Goal: Transaction & Acquisition: Purchase product/service

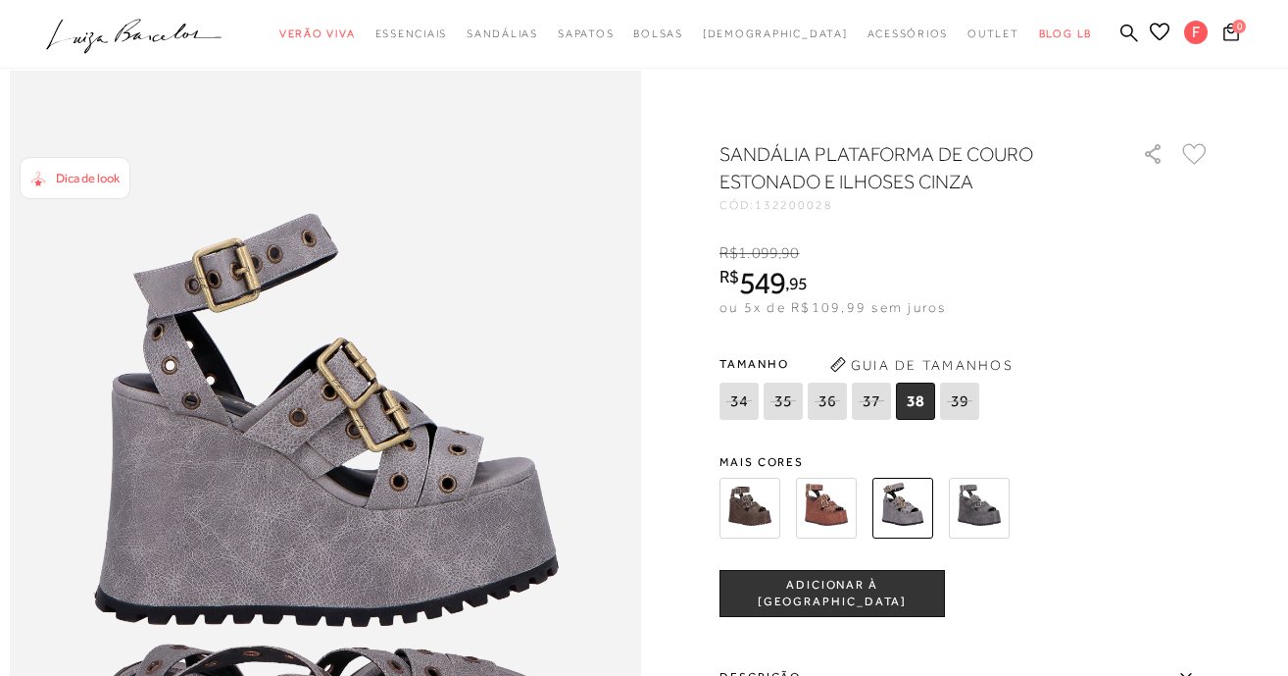
scroll to position [862, 0]
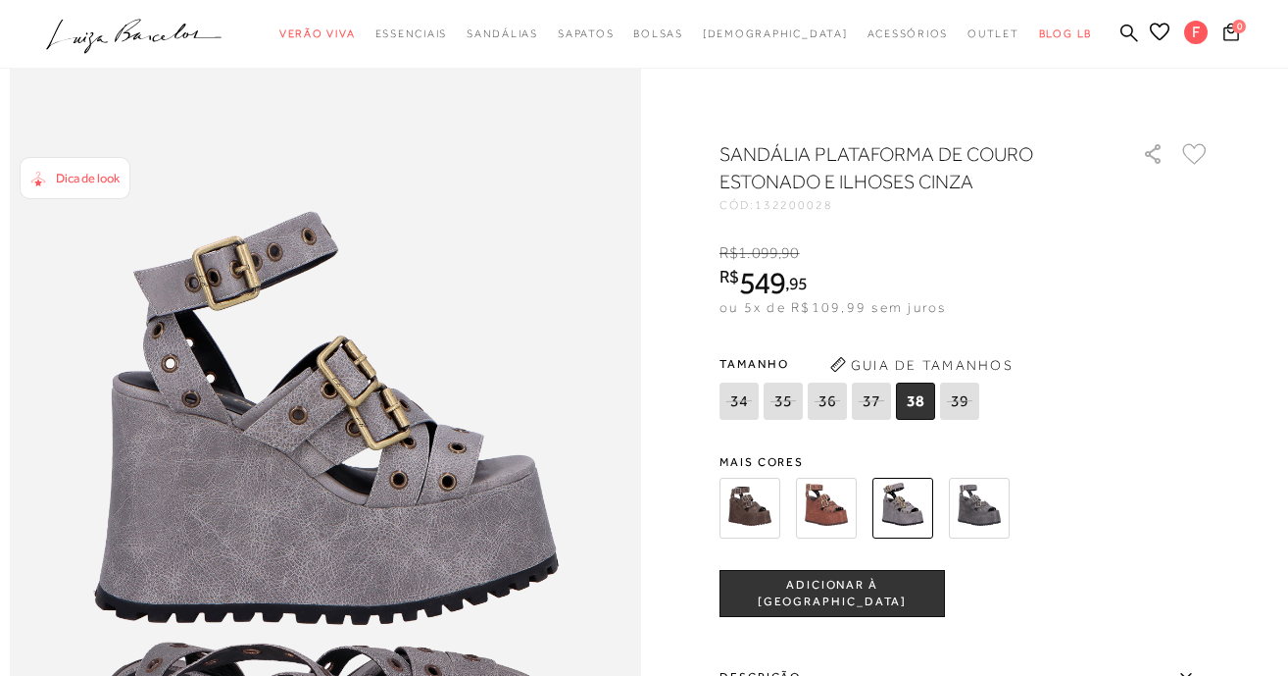
type input "[EMAIL_ADDRESS][DOMAIN_NAME]"
click at [90, 174] on span "Dica de look" at bounding box center [88, 178] width 64 height 15
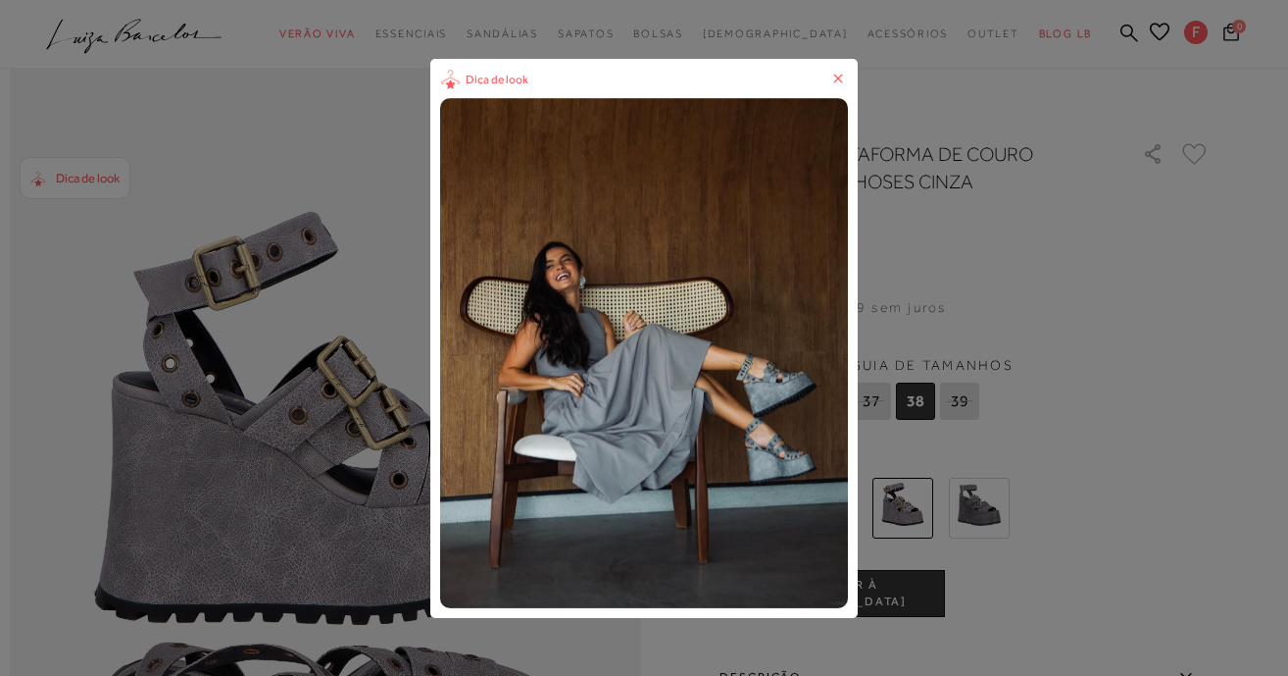
click at [835, 77] on icon at bounding box center [839, 79] width 20 height 20
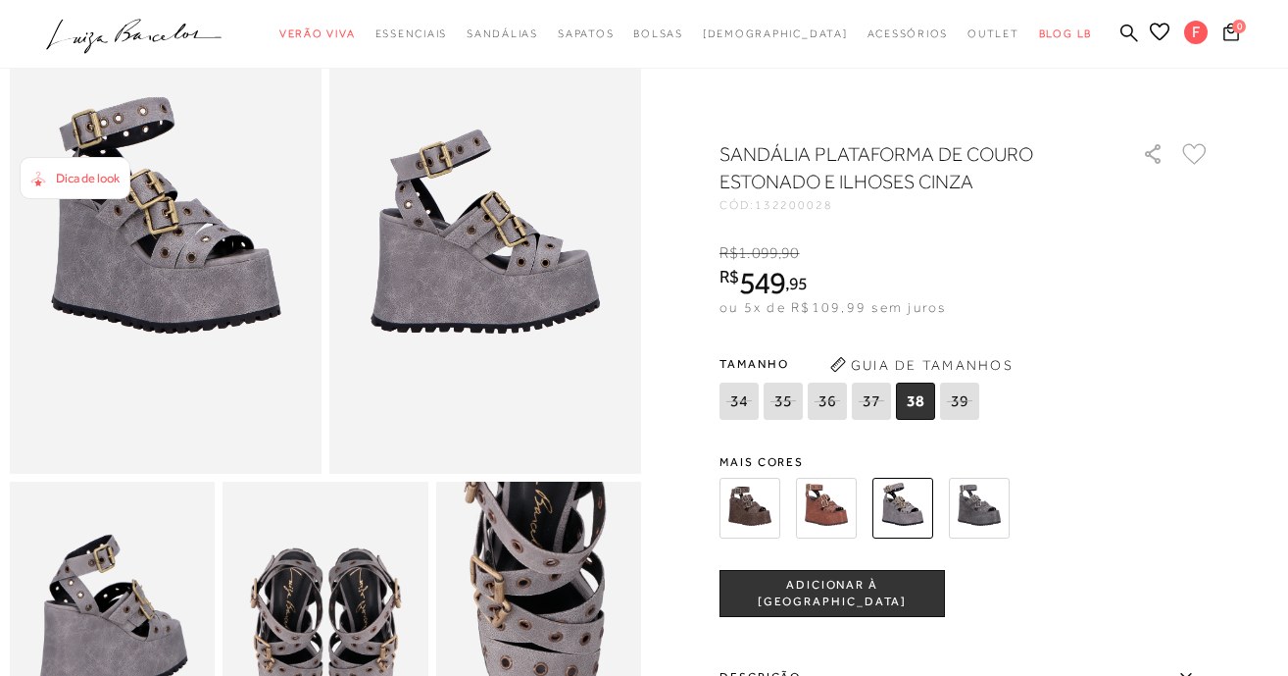
scroll to position [0, 0]
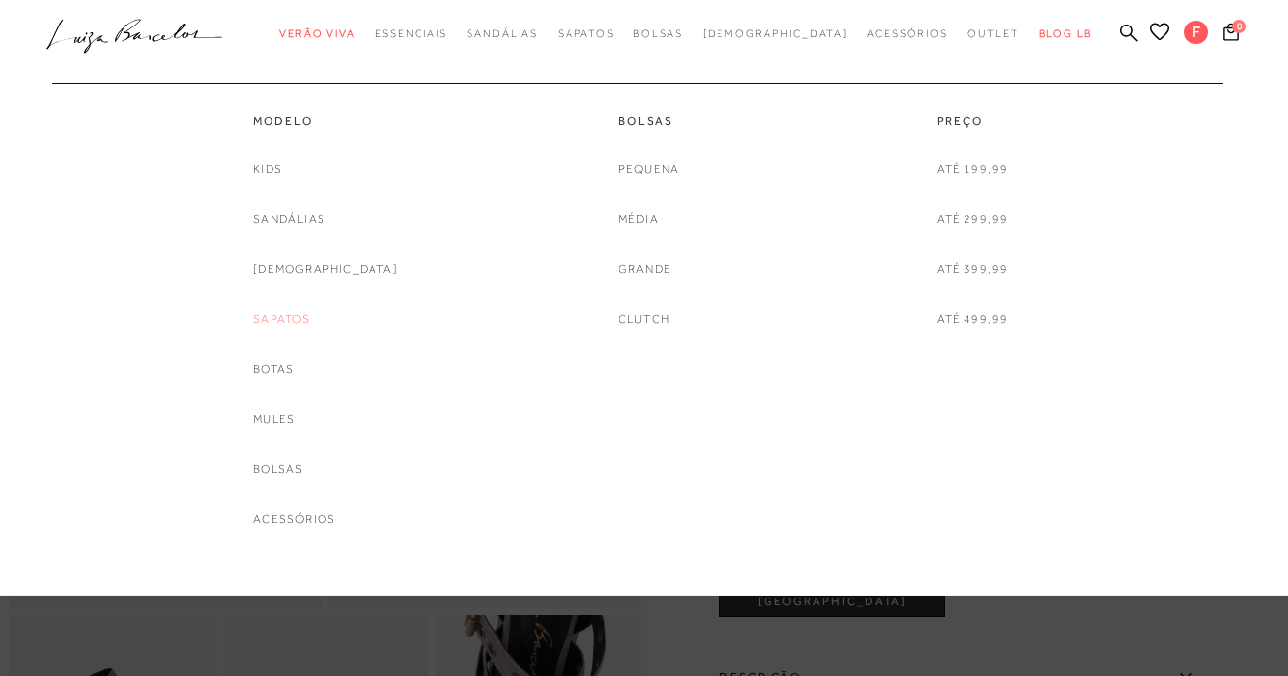
click at [310, 316] on link "Sapatos" at bounding box center [281, 319] width 57 height 21
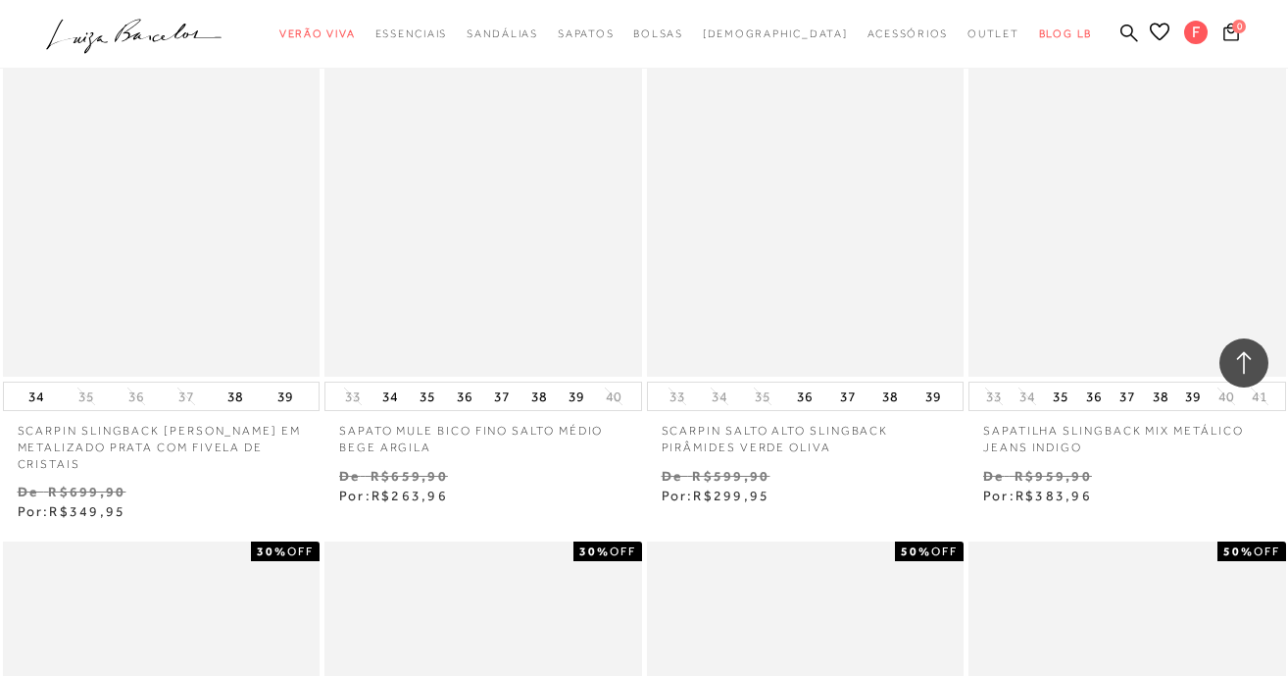
scroll to position [2109, 0]
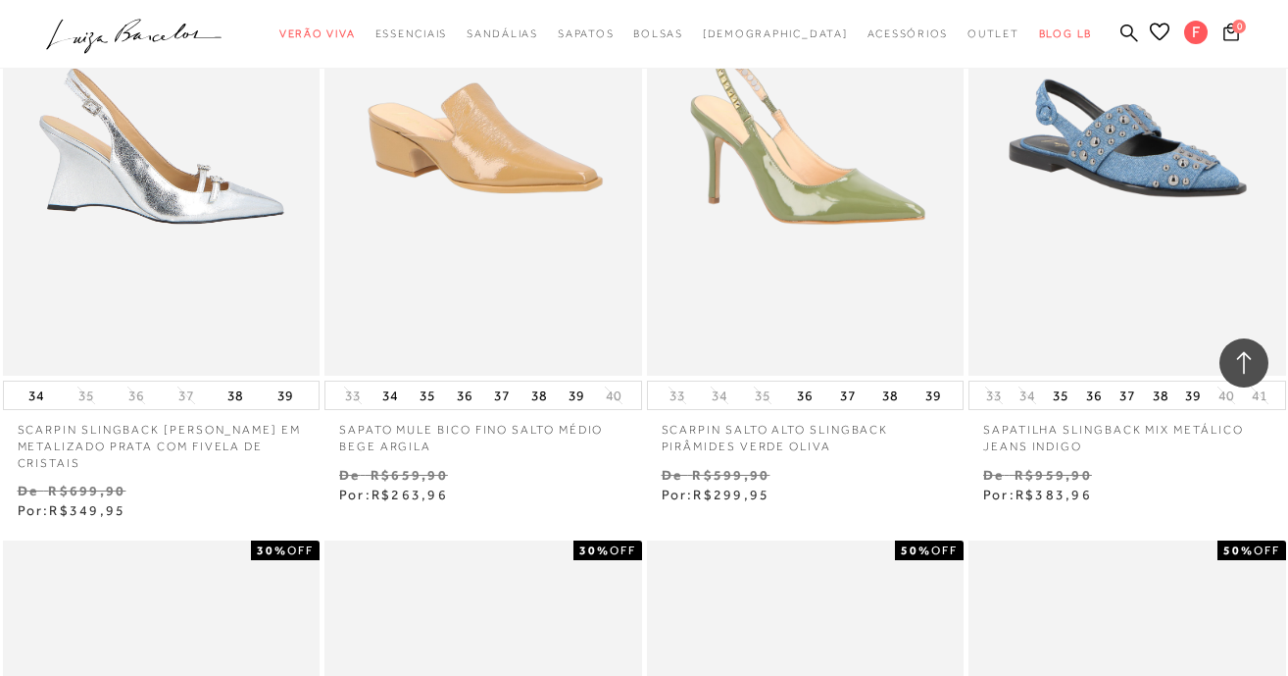
click at [191, 296] on img at bounding box center [163, 138] width 316 height 476
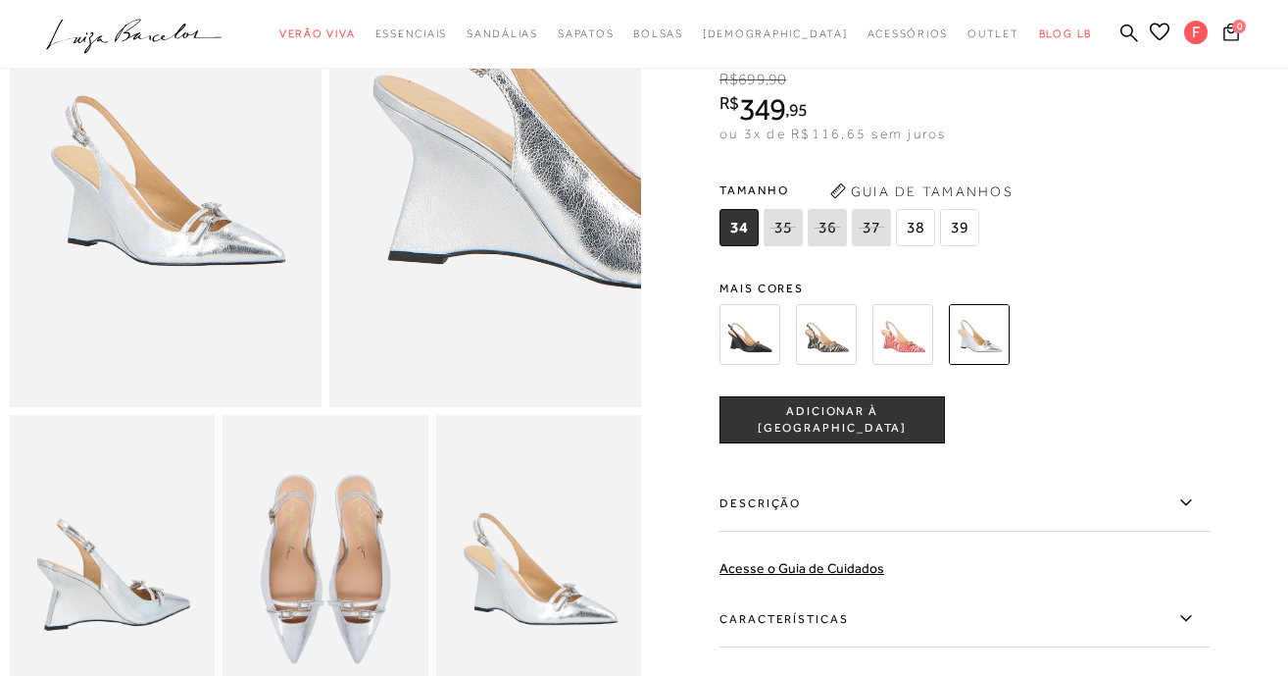
scroll to position [211, 0]
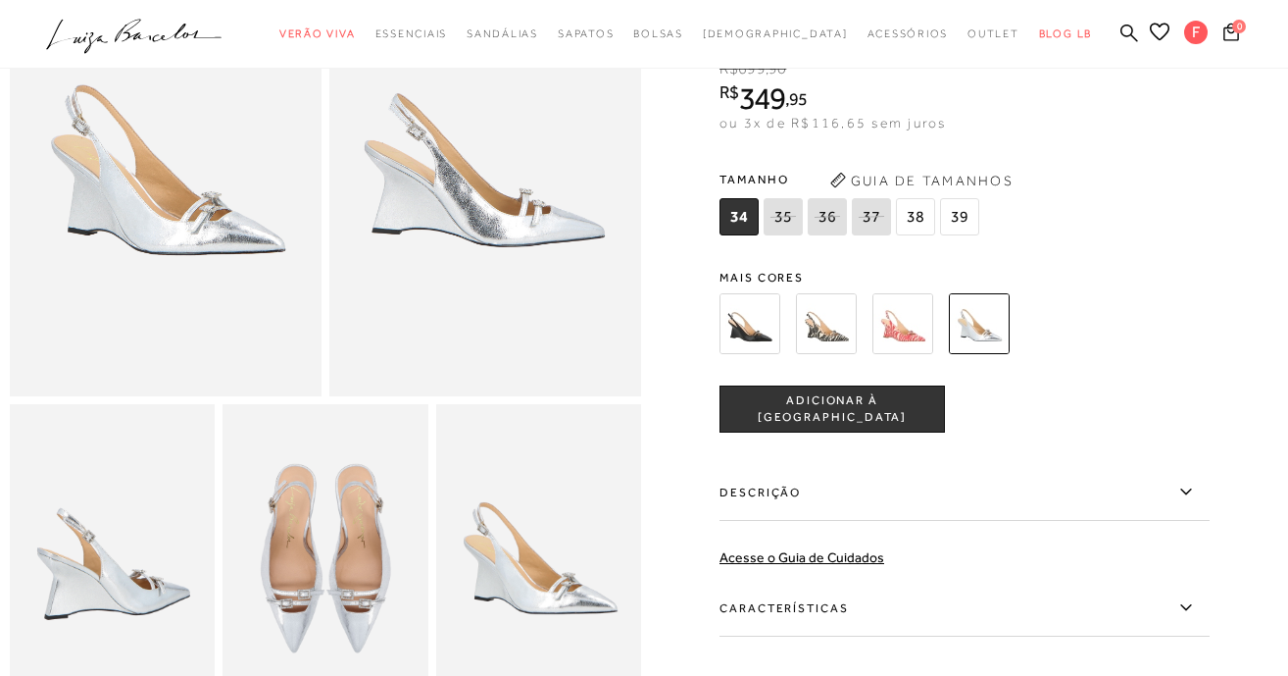
click at [358, 530] on img at bounding box center [325, 558] width 205 height 308
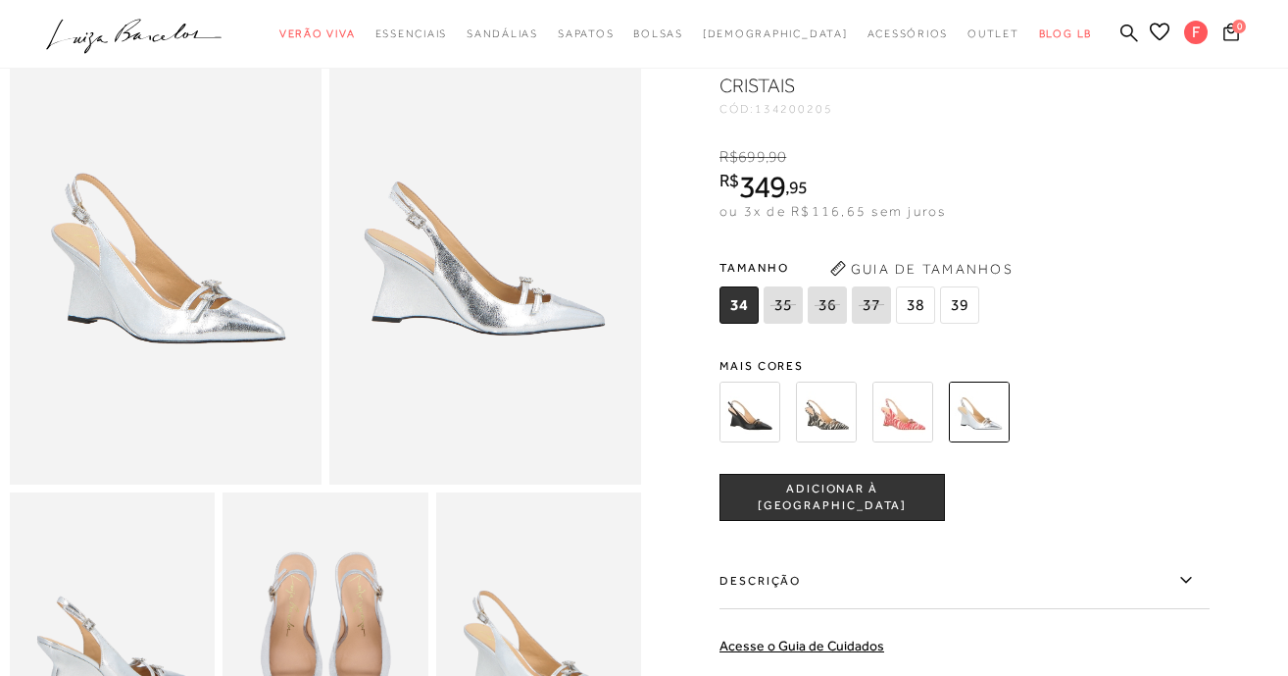
scroll to position [0, 0]
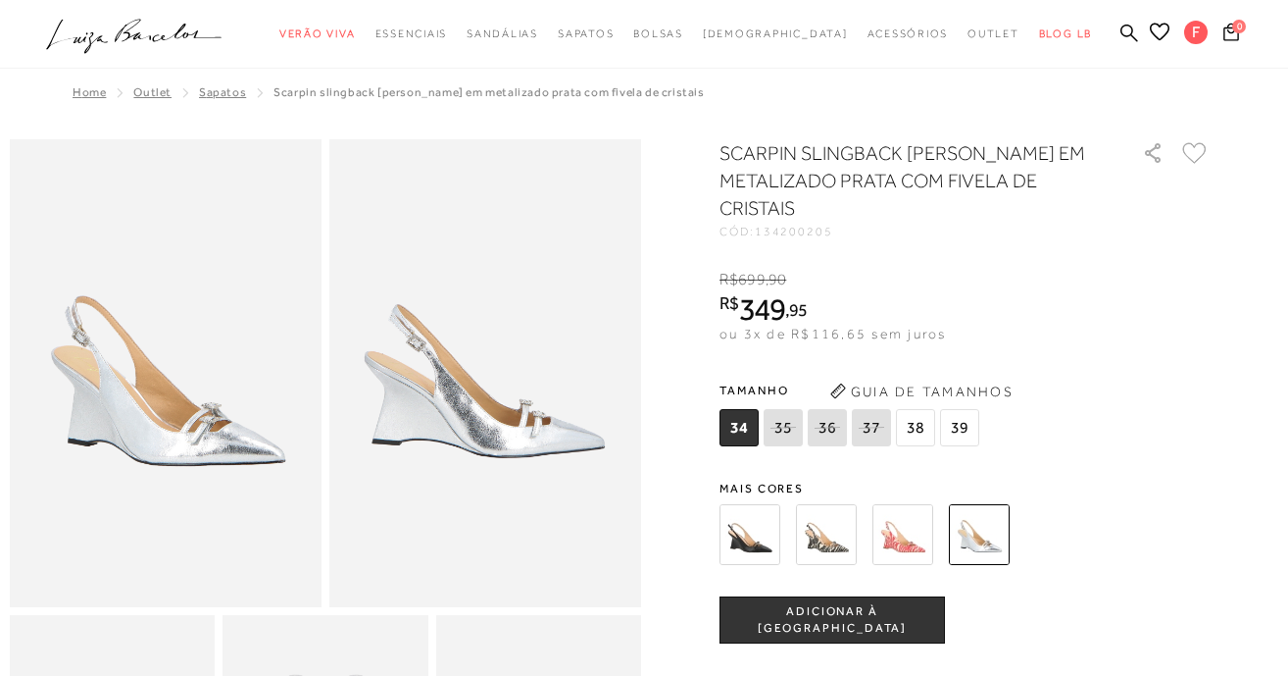
click at [751, 535] on img at bounding box center [750, 534] width 61 height 61
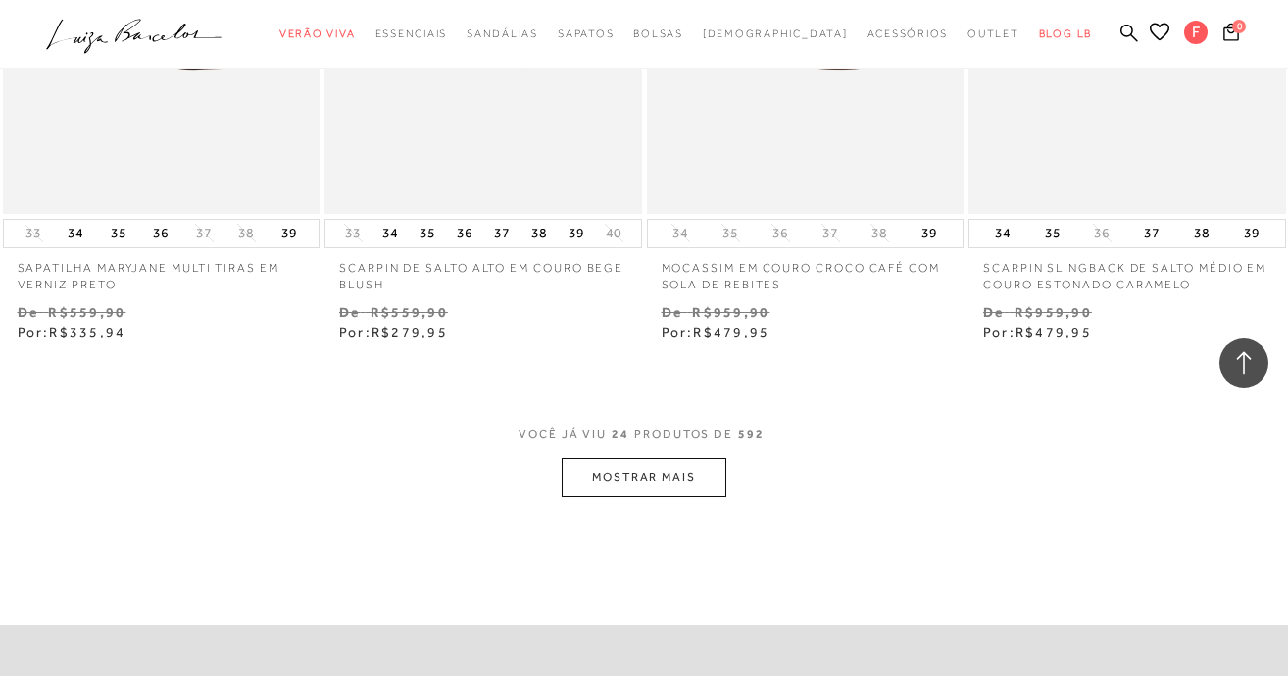
scroll to position [3644, 0]
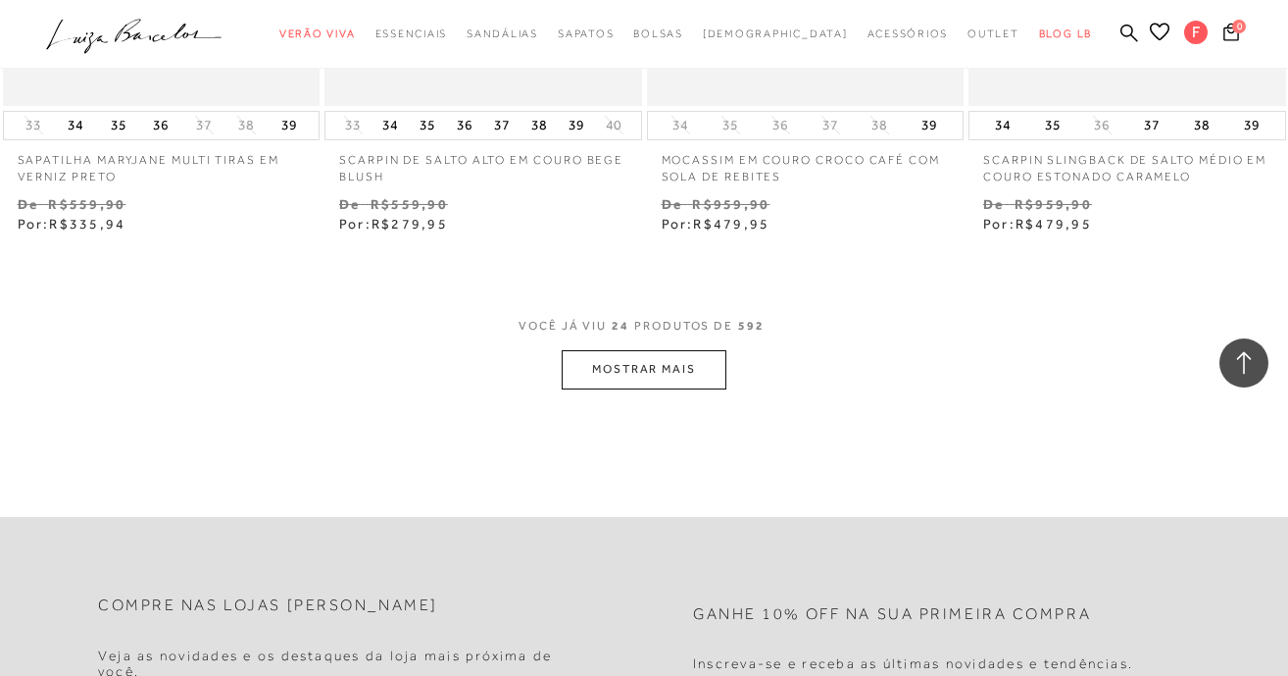
click at [619, 370] on button "MOSTRAR MAIS" at bounding box center [644, 369] width 165 height 38
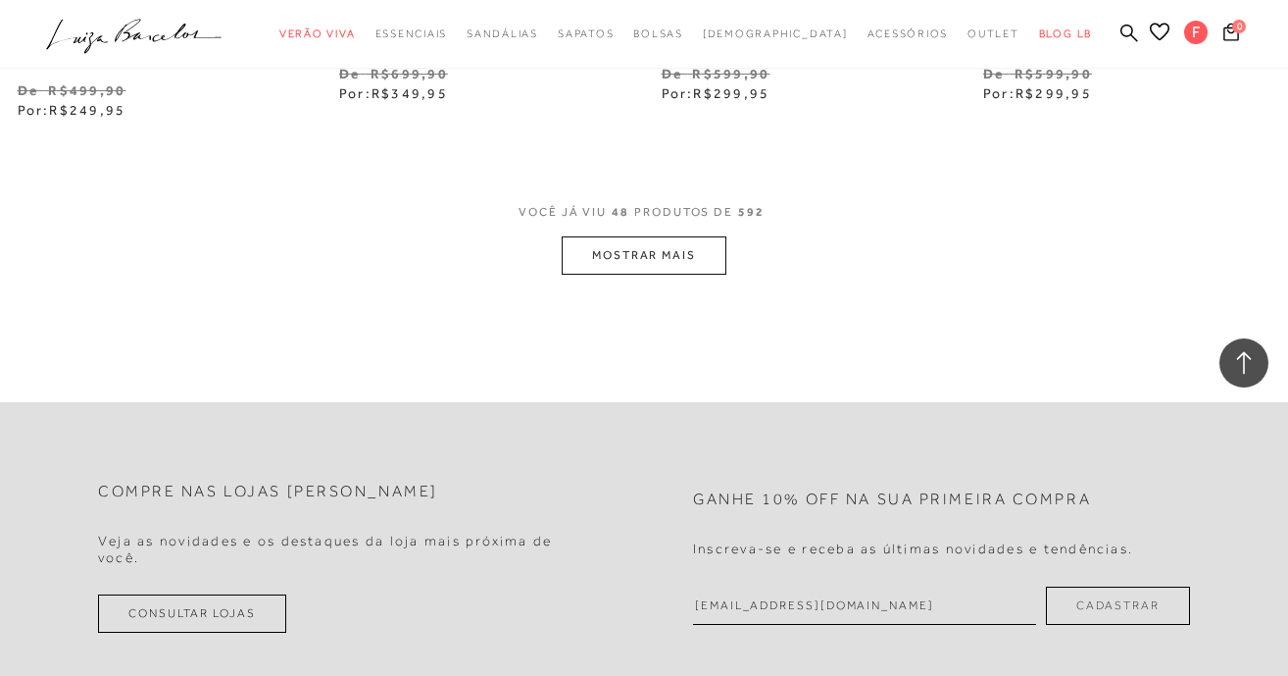
scroll to position [7539, 0]
click at [624, 271] on button "MOSTRAR MAIS" at bounding box center [644, 251] width 165 height 38
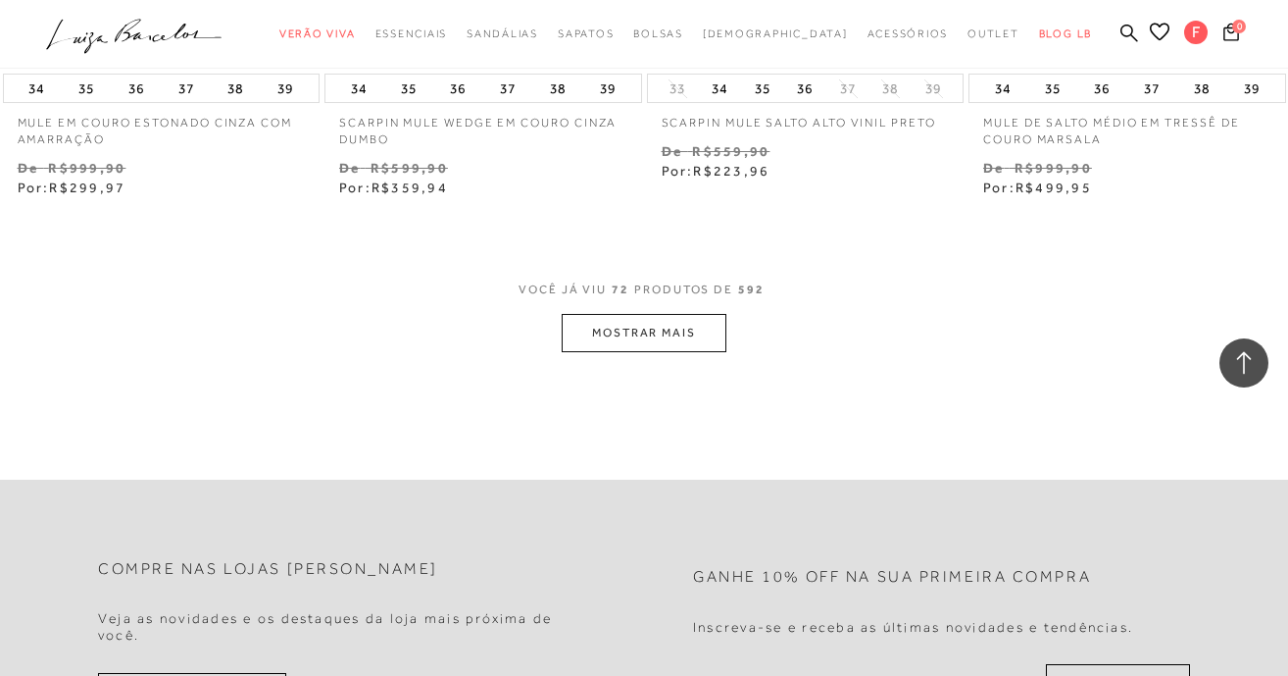
scroll to position [11232, 0]
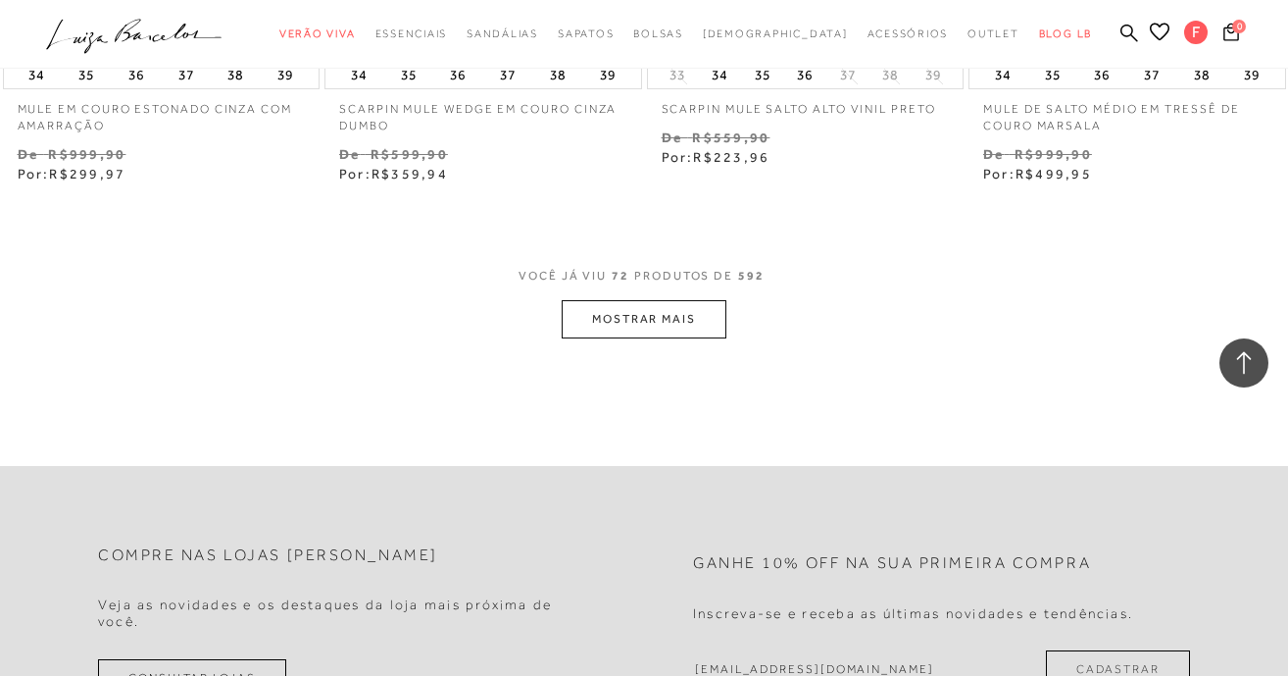
click at [625, 338] on button "MOSTRAR MAIS" at bounding box center [644, 319] width 165 height 38
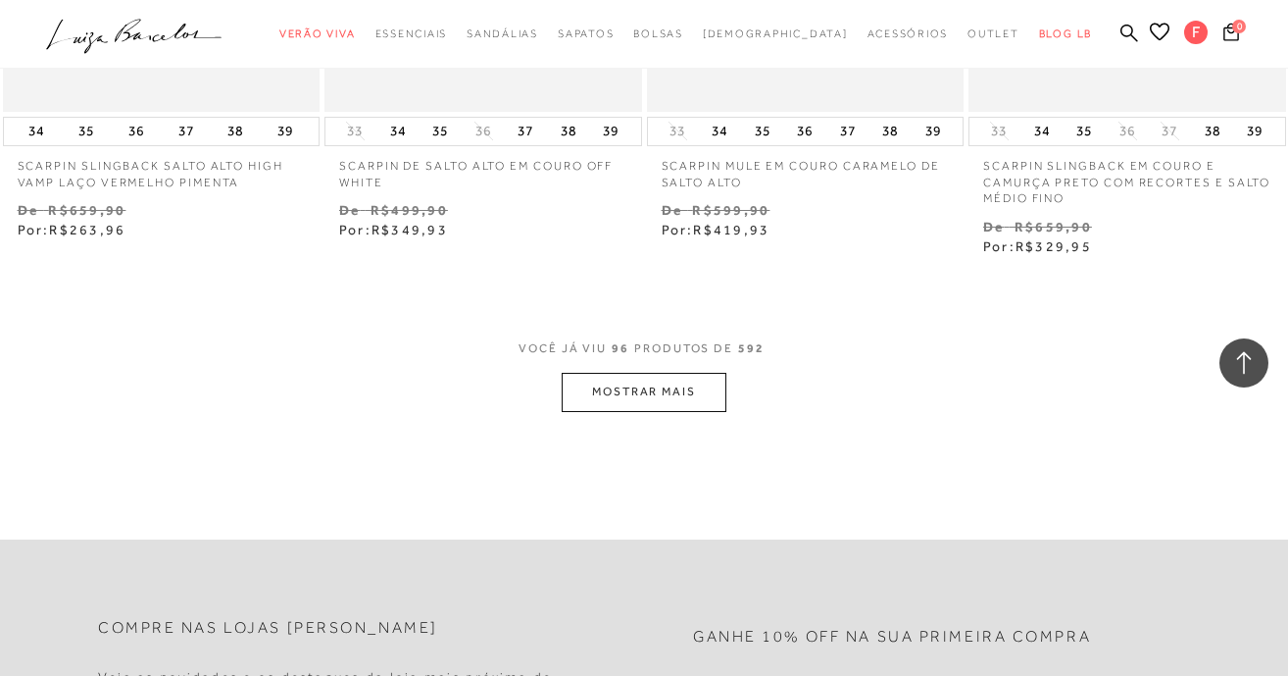
scroll to position [14940, 0]
click at [635, 408] on button "MOSTRAR MAIS" at bounding box center [644, 389] width 165 height 38
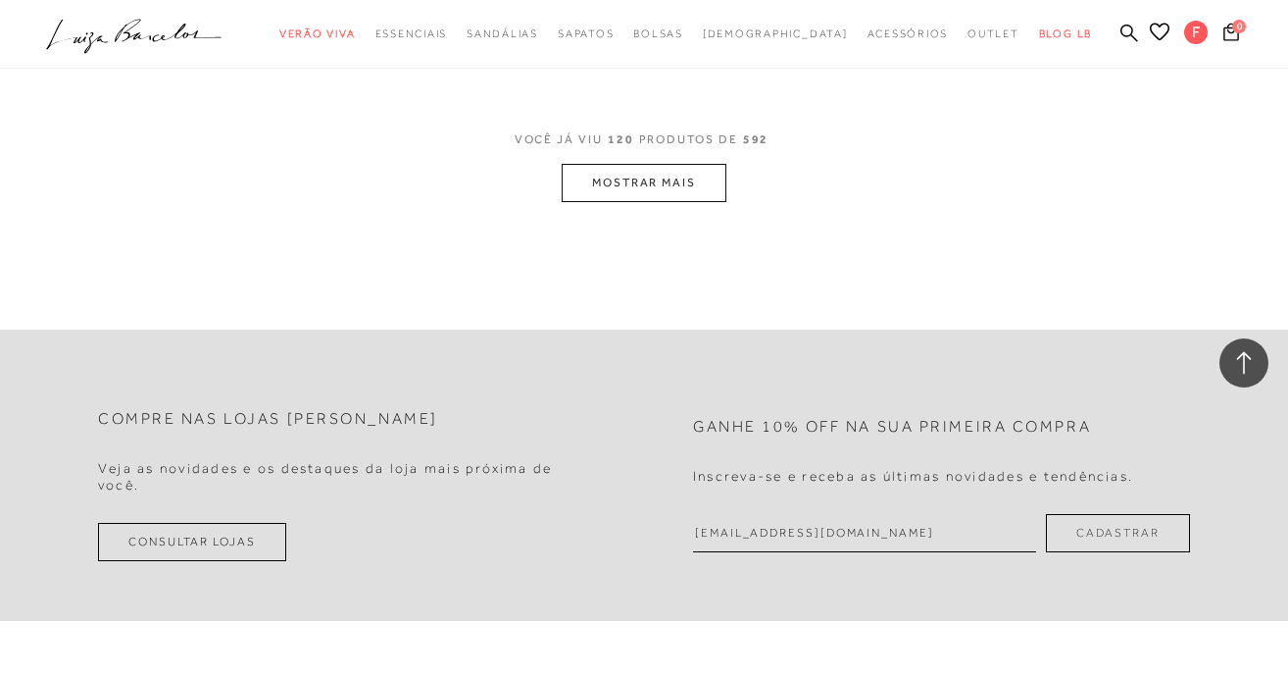
scroll to position [18907, 0]
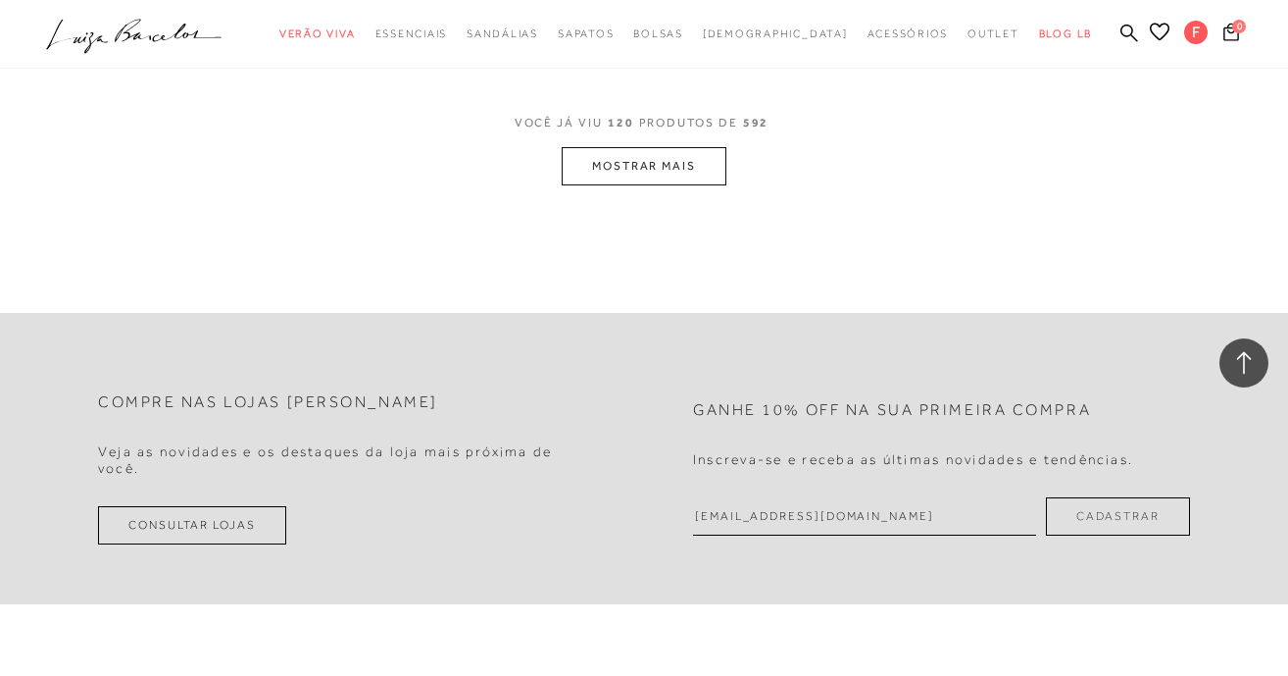
click at [649, 184] on button "MOSTRAR MAIS" at bounding box center [644, 166] width 165 height 38
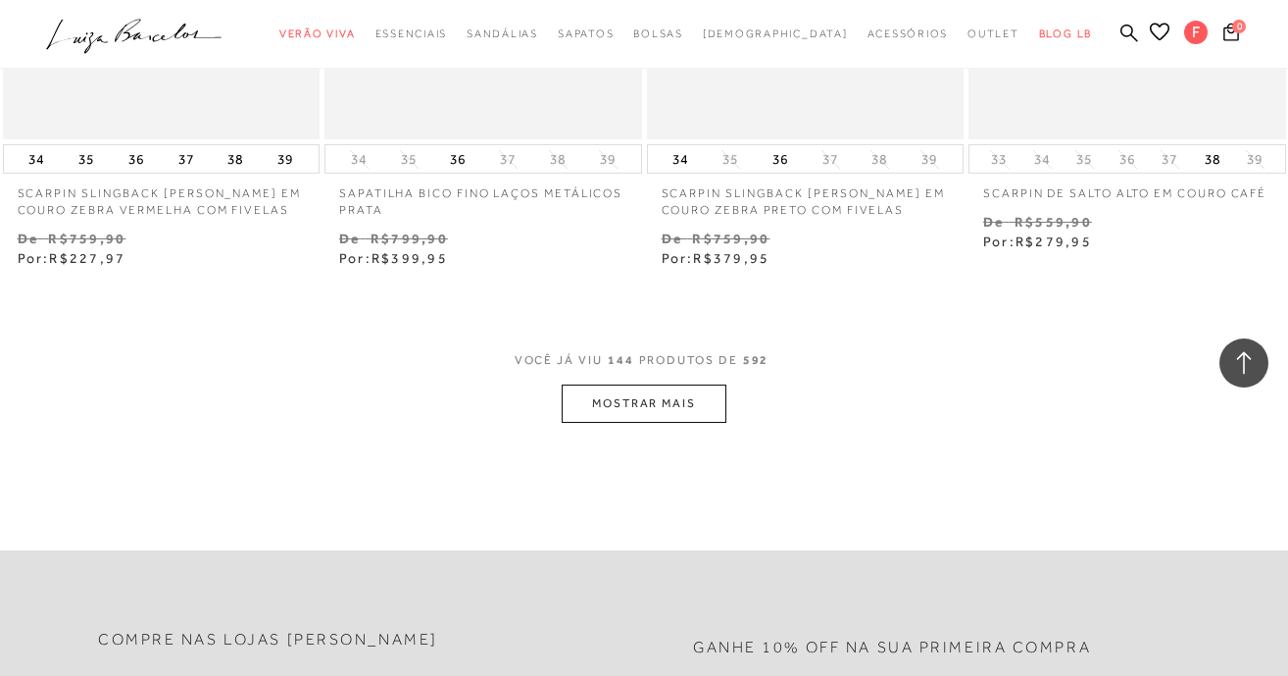
scroll to position [22454, 0]
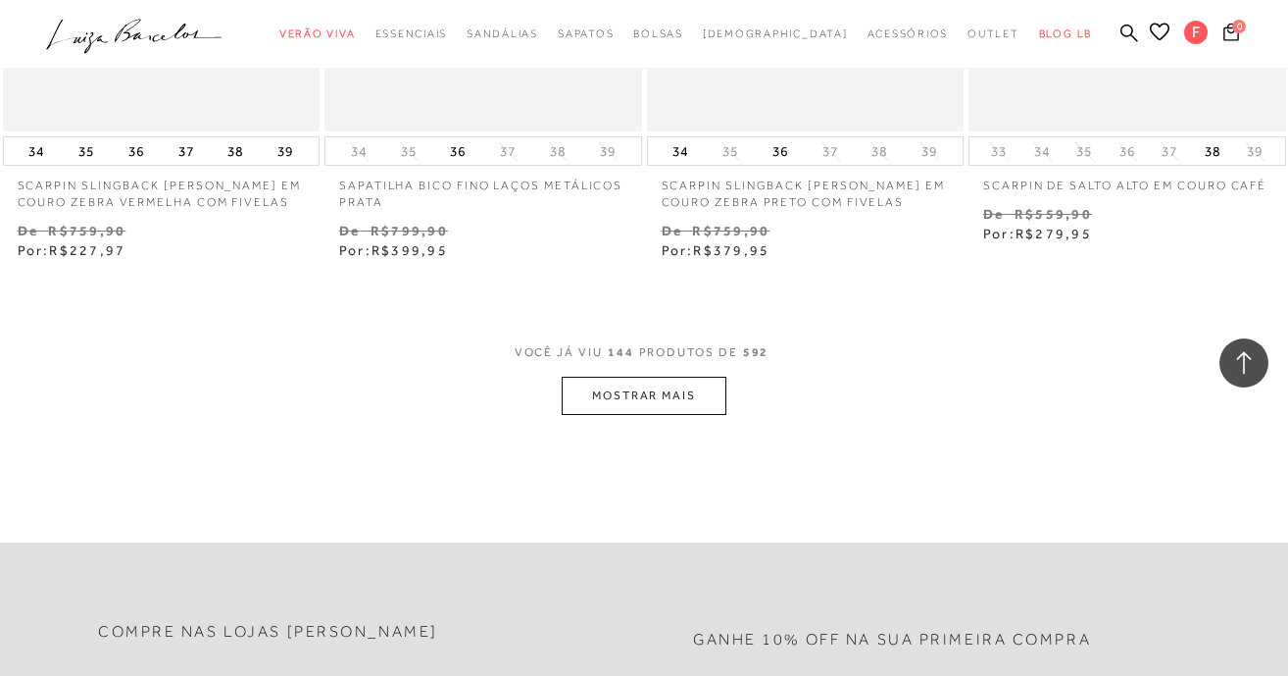
click at [638, 412] on button "MOSTRAR MAIS" at bounding box center [644, 396] width 165 height 38
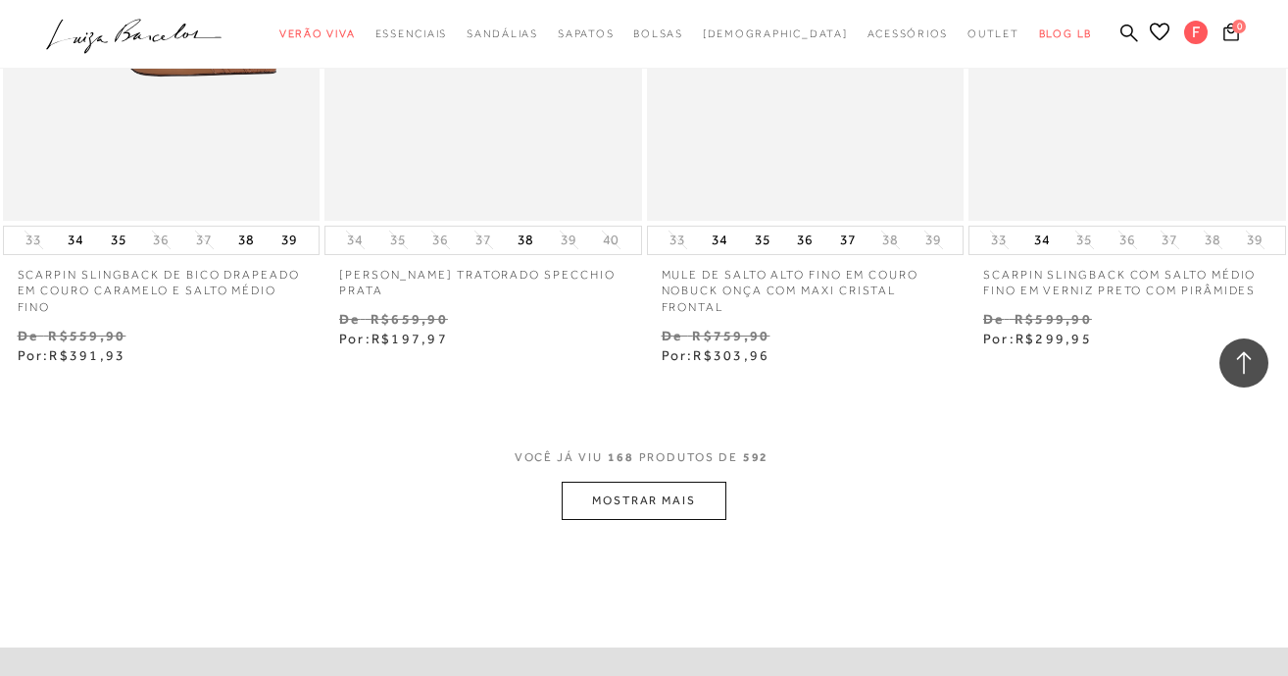
scroll to position [26144, 0]
click at [638, 517] on button "MOSTRAR MAIS" at bounding box center [644, 499] width 165 height 38
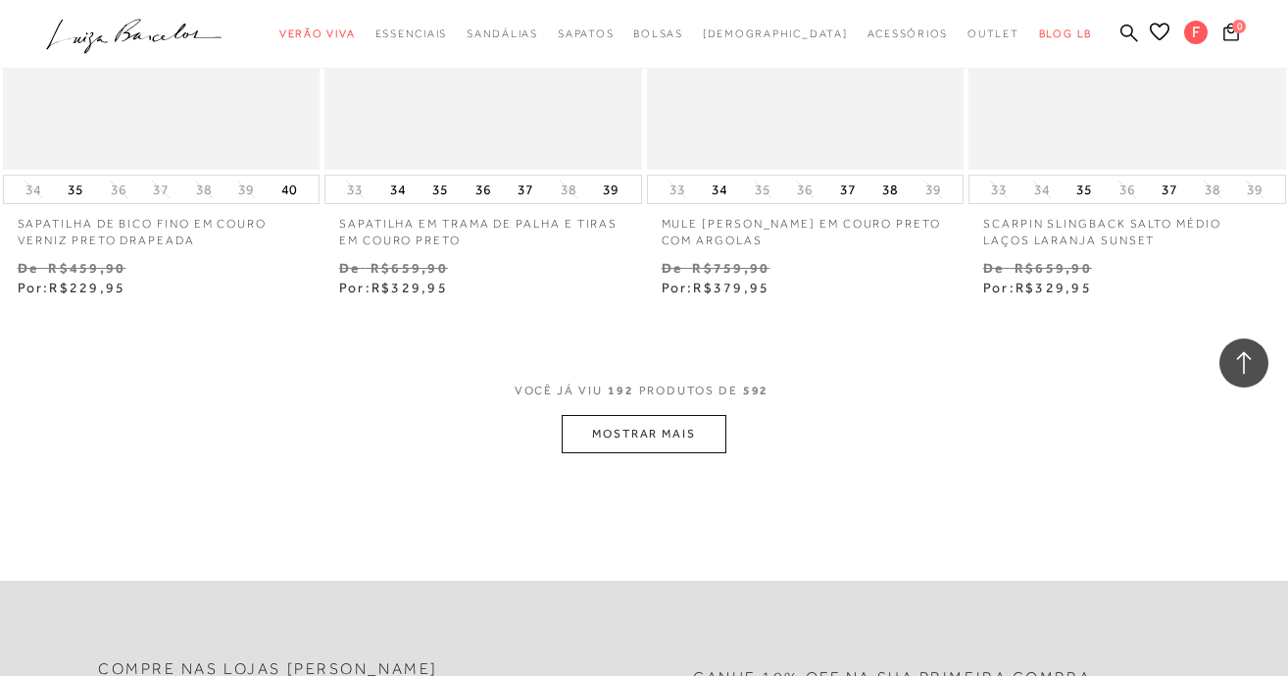
scroll to position [29972, 0]
click at [655, 452] on button "MOSTRAR MAIS" at bounding box center [644, 433] width 165 height 38
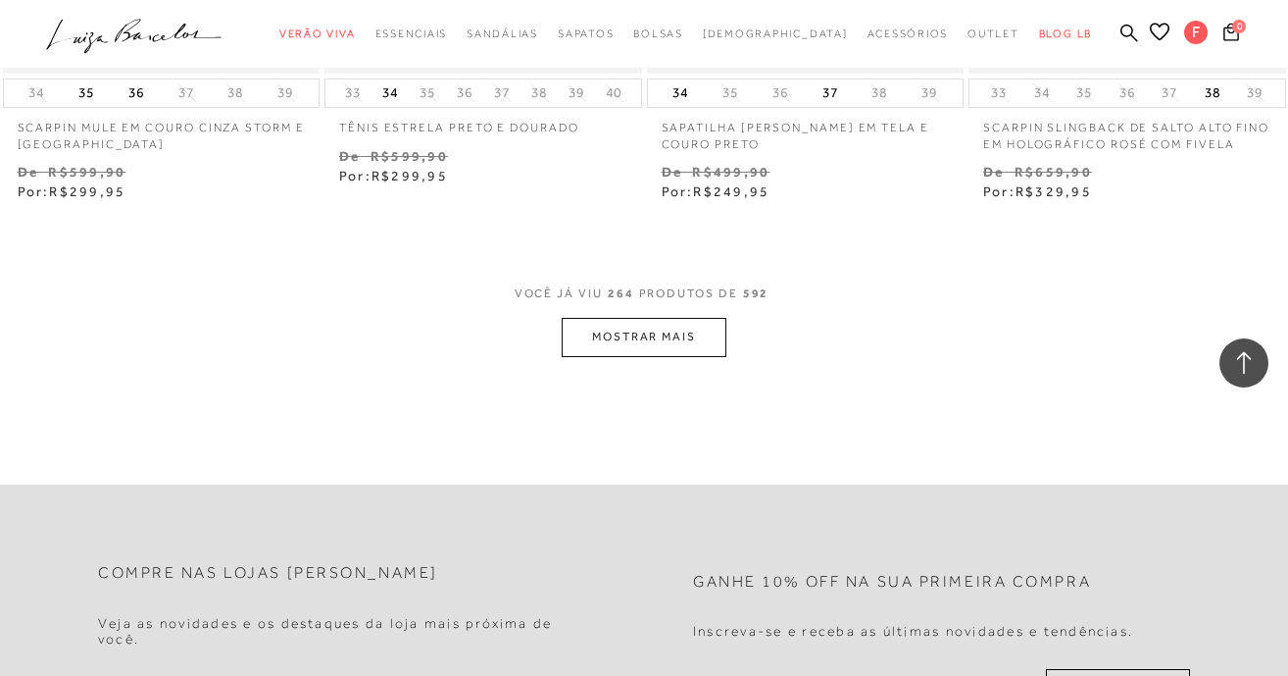
scroll to position [41398, 0]
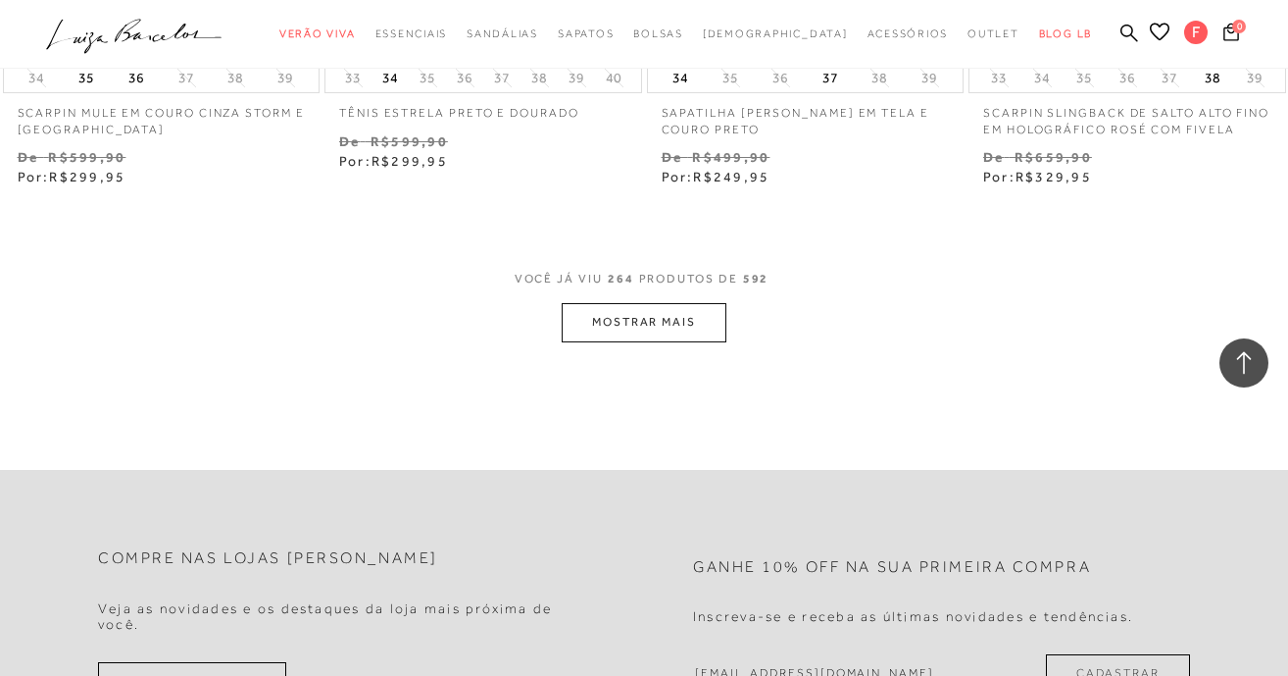
click at [644, 328] on button "MOSTRAR MAIS" at bounding box center [644, 322] width 165 height 38
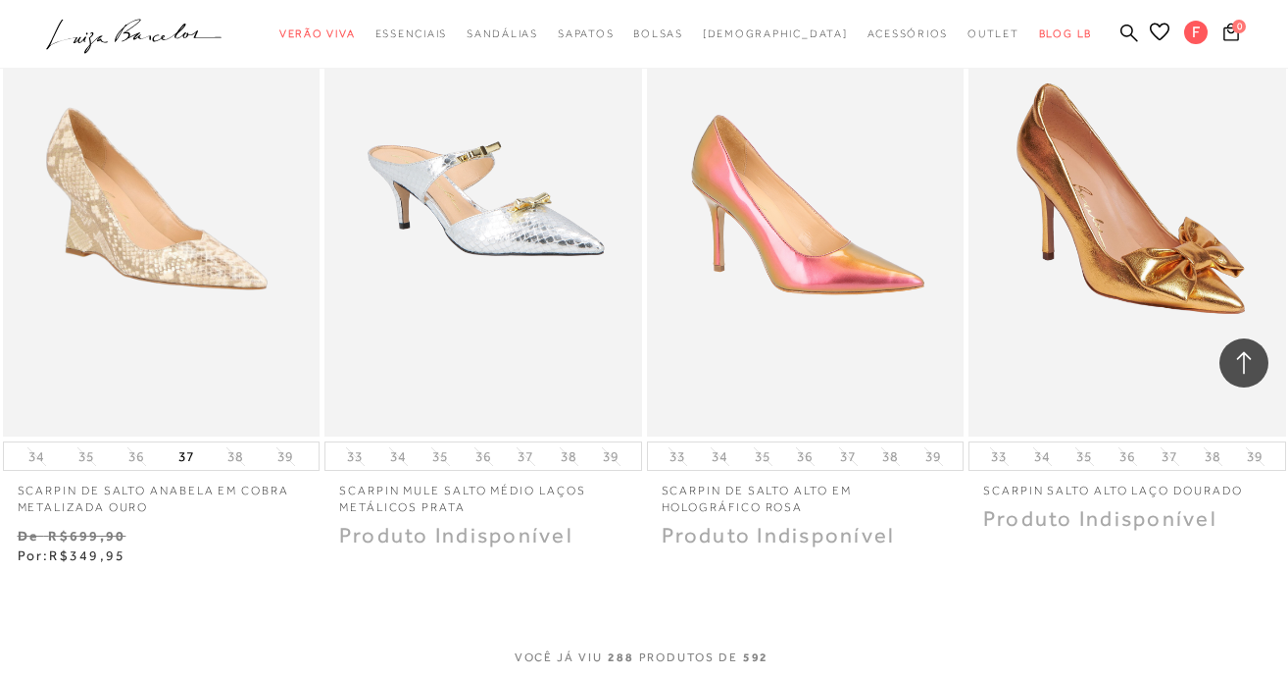
scroll to position [44765, 0]
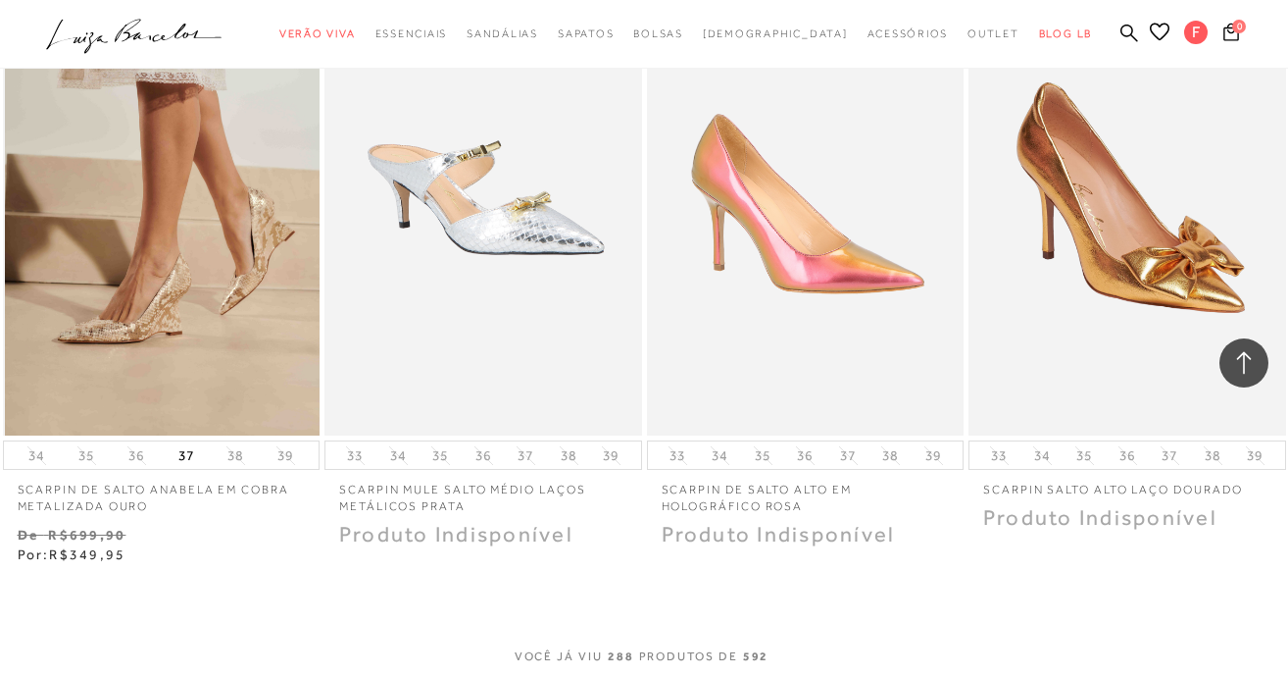
click at [149, 336] on img at bounding box center [163, 198] width 316 height 476
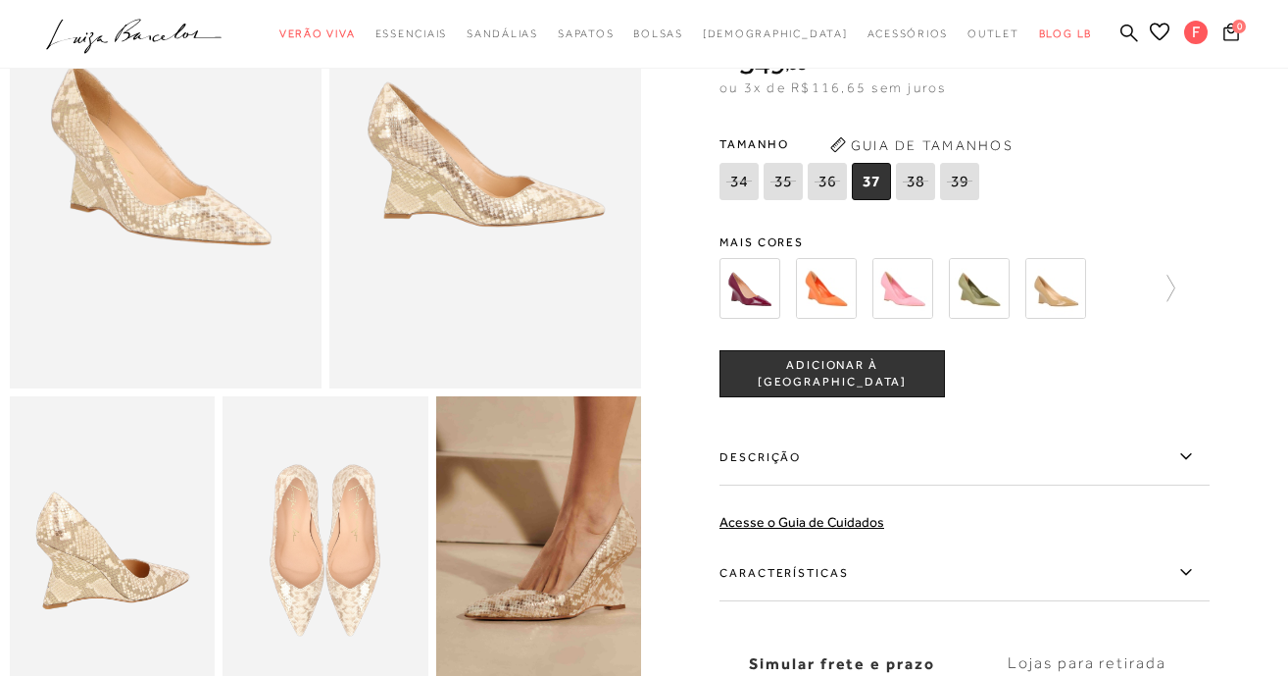
scroll to position [177, 0]
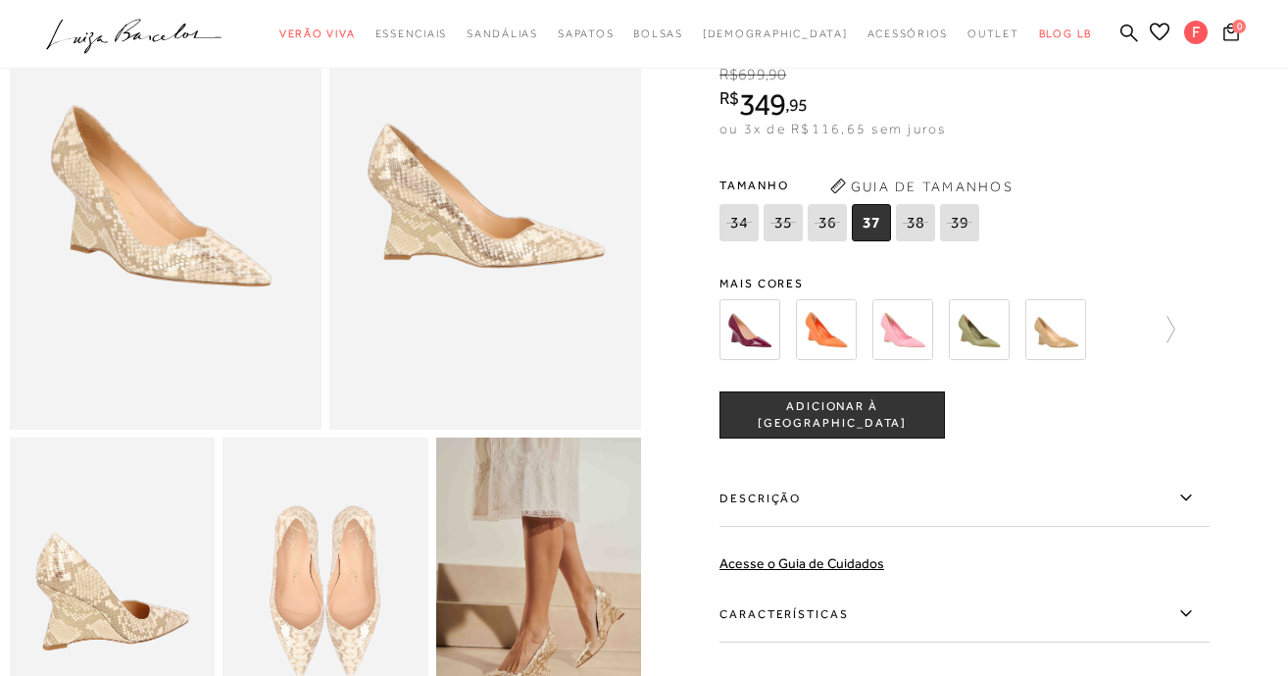
click at [1040, 334] on img at bounding box center [1056, 329] width 61 height 61
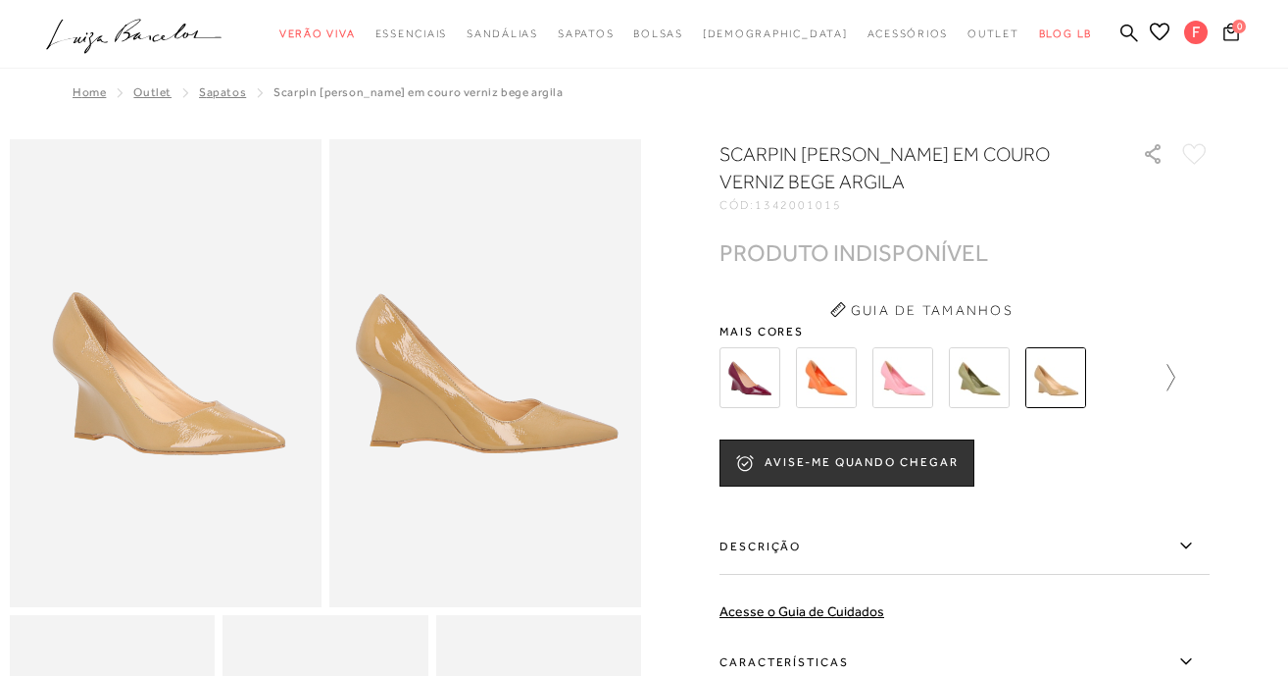
click at [1169, 374] on icon at bounding box center [1161, 377] width 27 height 27
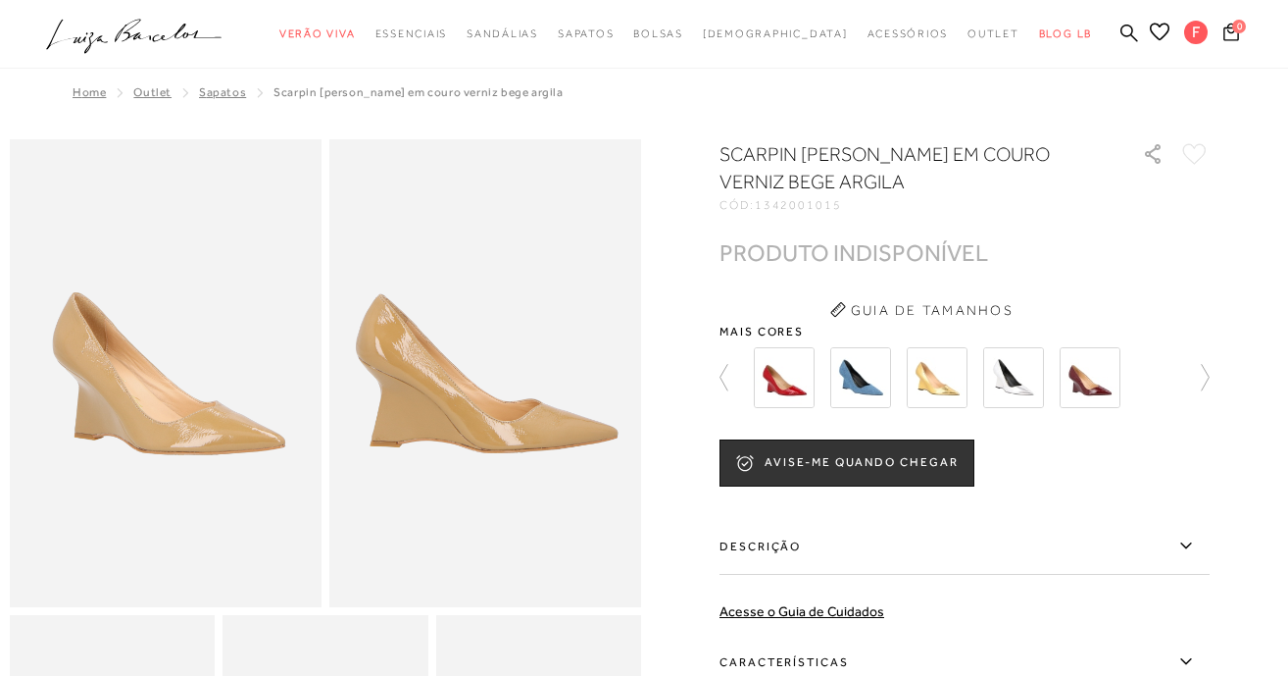
click at [938, 392] on img at bounding box center [937, 377] width 61 height 61
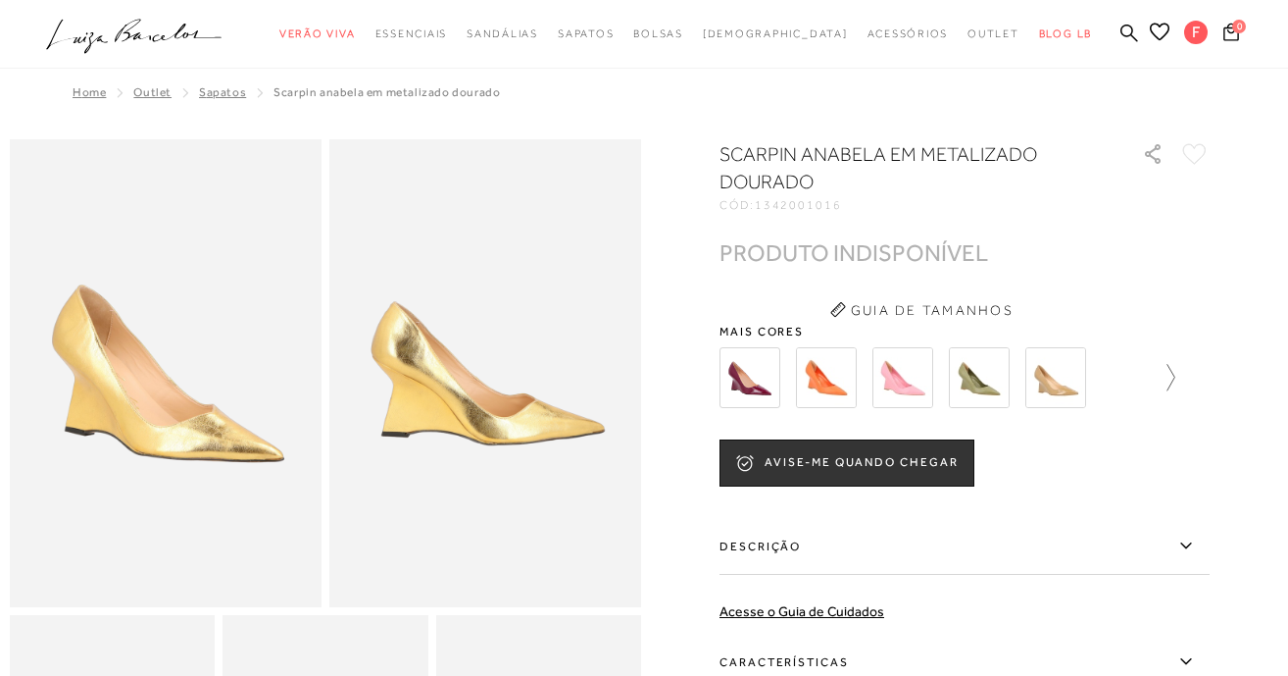
click at [1169, 378] on icon at bounding box center [1161, 377] width 27 height 27
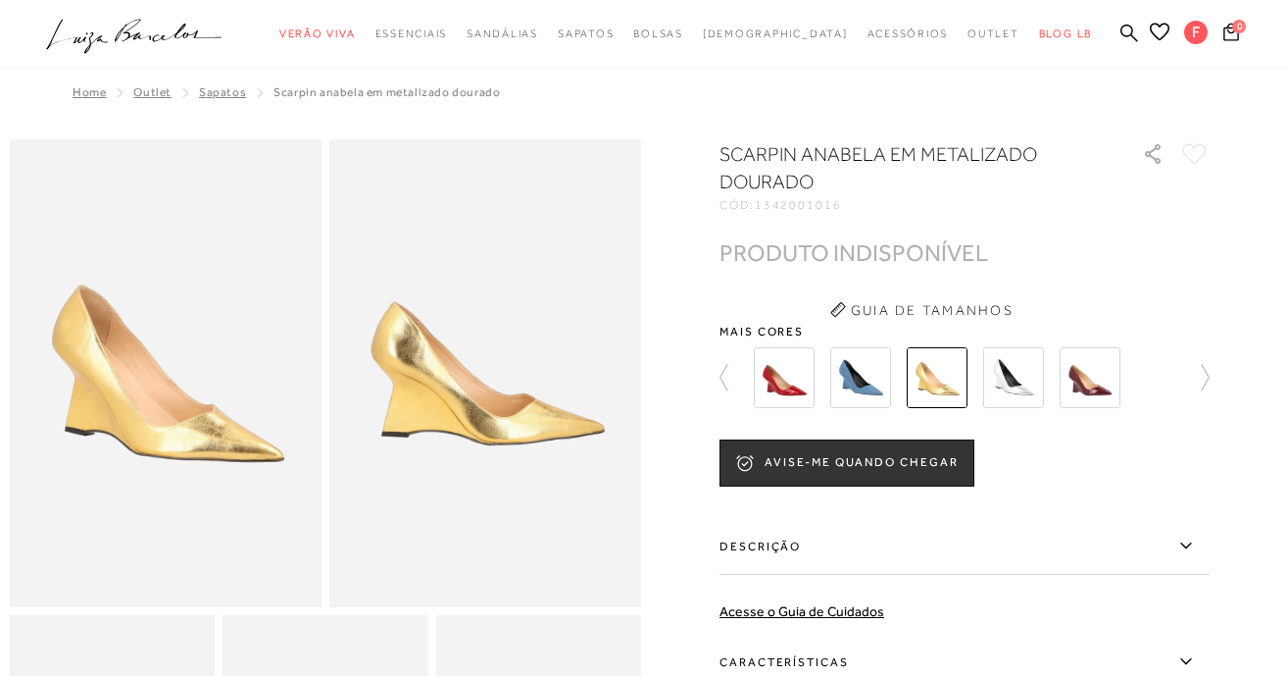
click at [1010, 392] on img at bounding box center [1013, 377] width 61 height 61
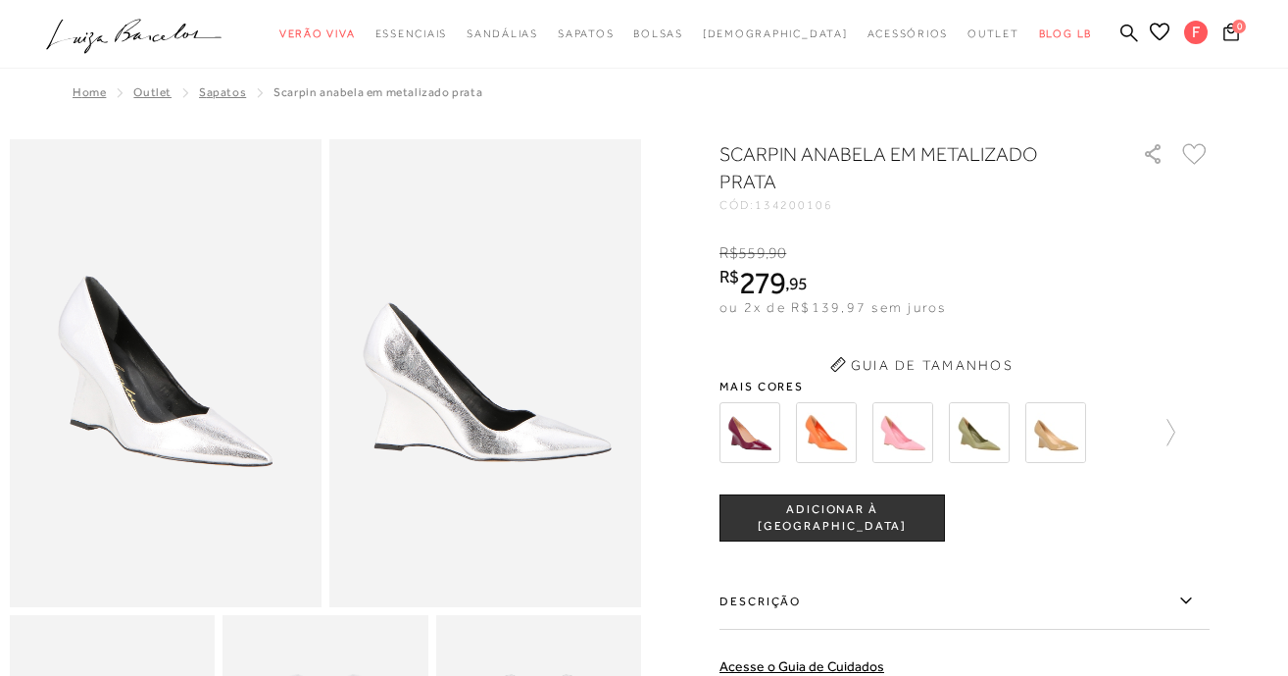
click at [1173, 360] on div "SCARPIN ANABELA EM METALIZADO PRATA CÓD: 134200106 × É necessário selecionar um…" at bounding box center [965, 537] width 490 height 794
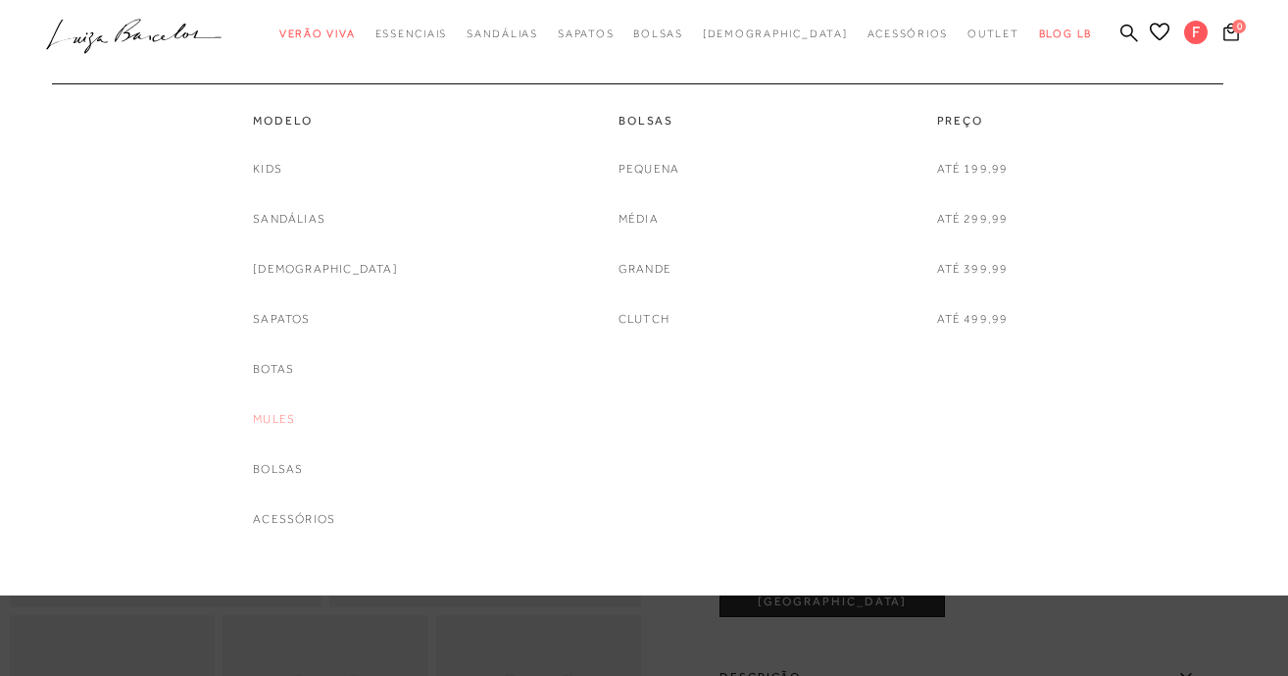
click at [295, 419] on link "Mules" at bounding box center [274, 419] width 42 height 21
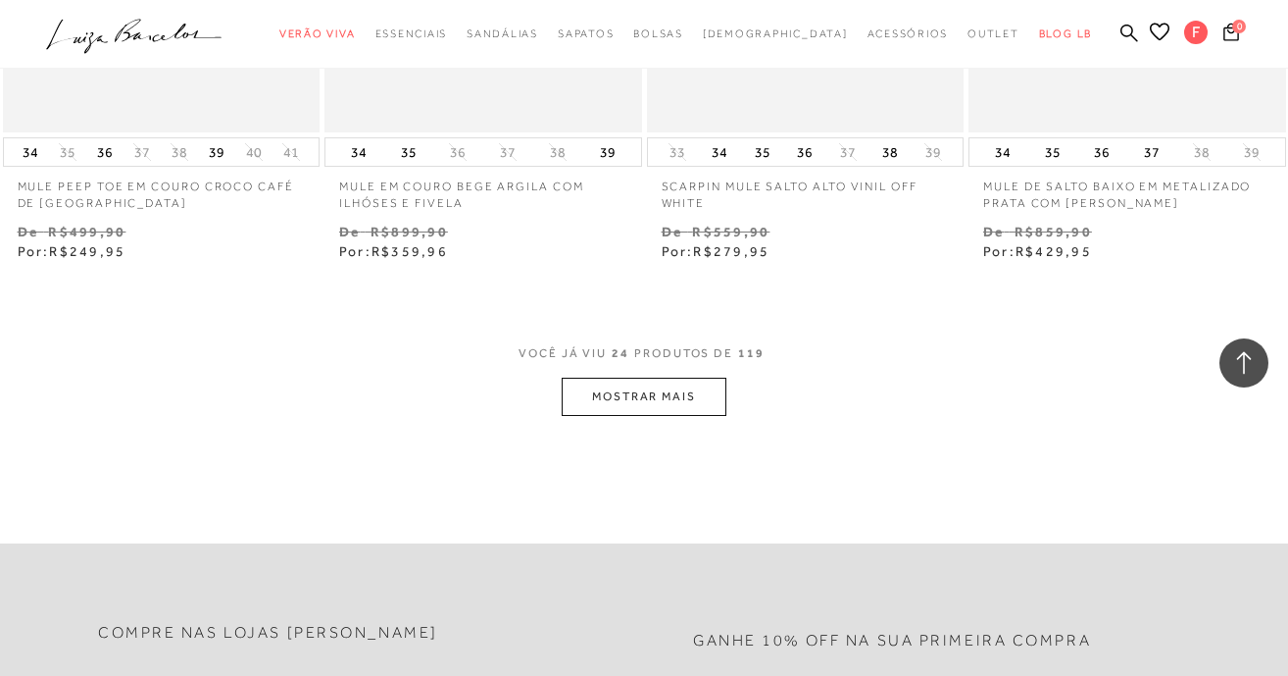
scroll to position [3661, 0]
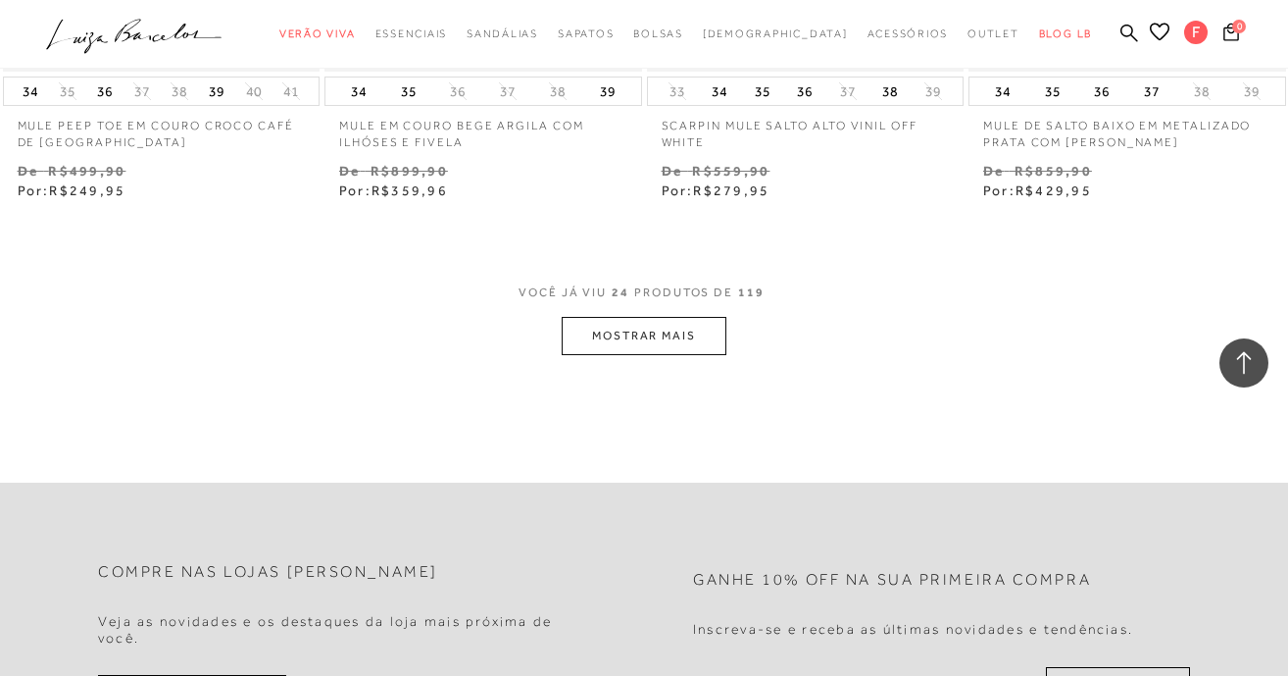
click at [647, 337] on button "MOSTRAR MAIS" at bounding box center [644, 336] width 165 height 38
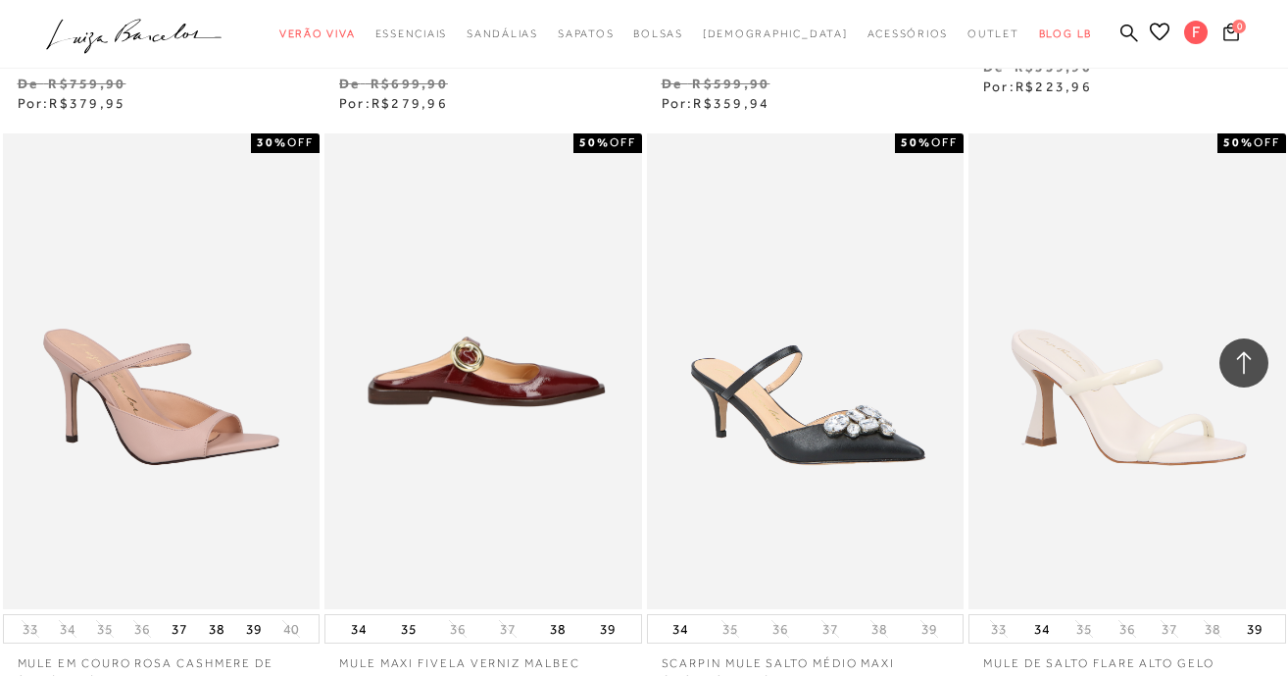
scroll to position [4419, 0]
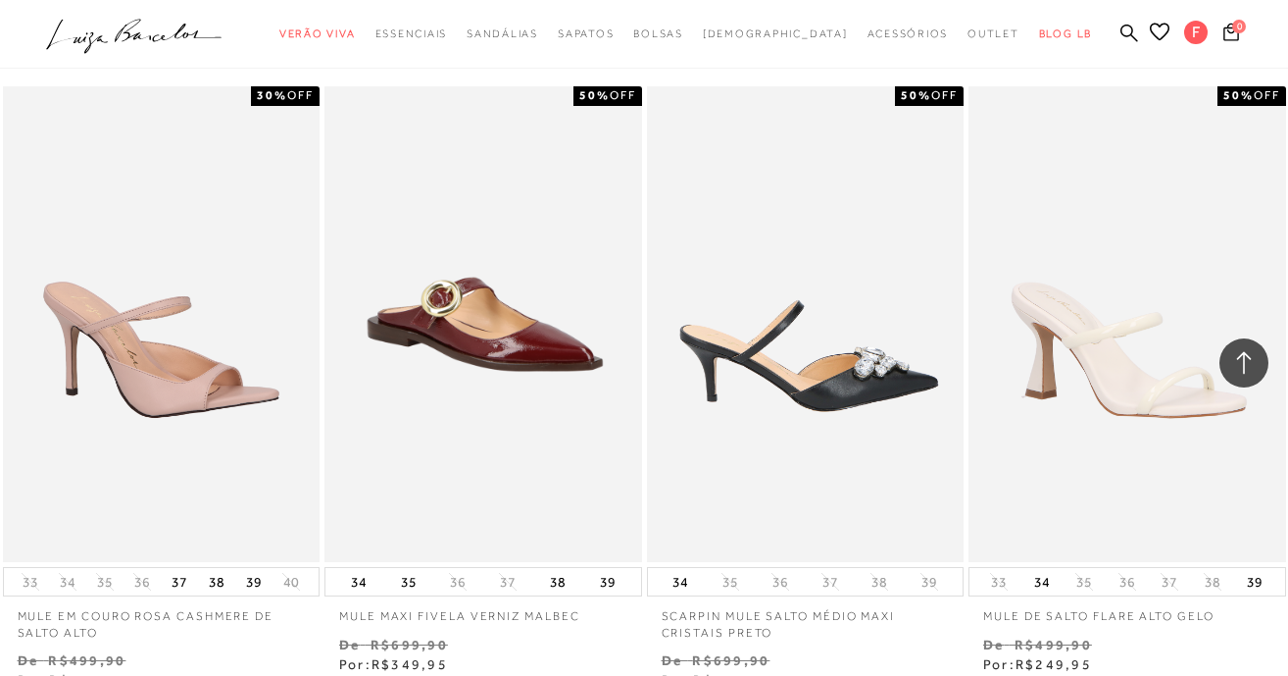
click at [816, 357] on img at bounding box center [807, 324] width 316 height 476
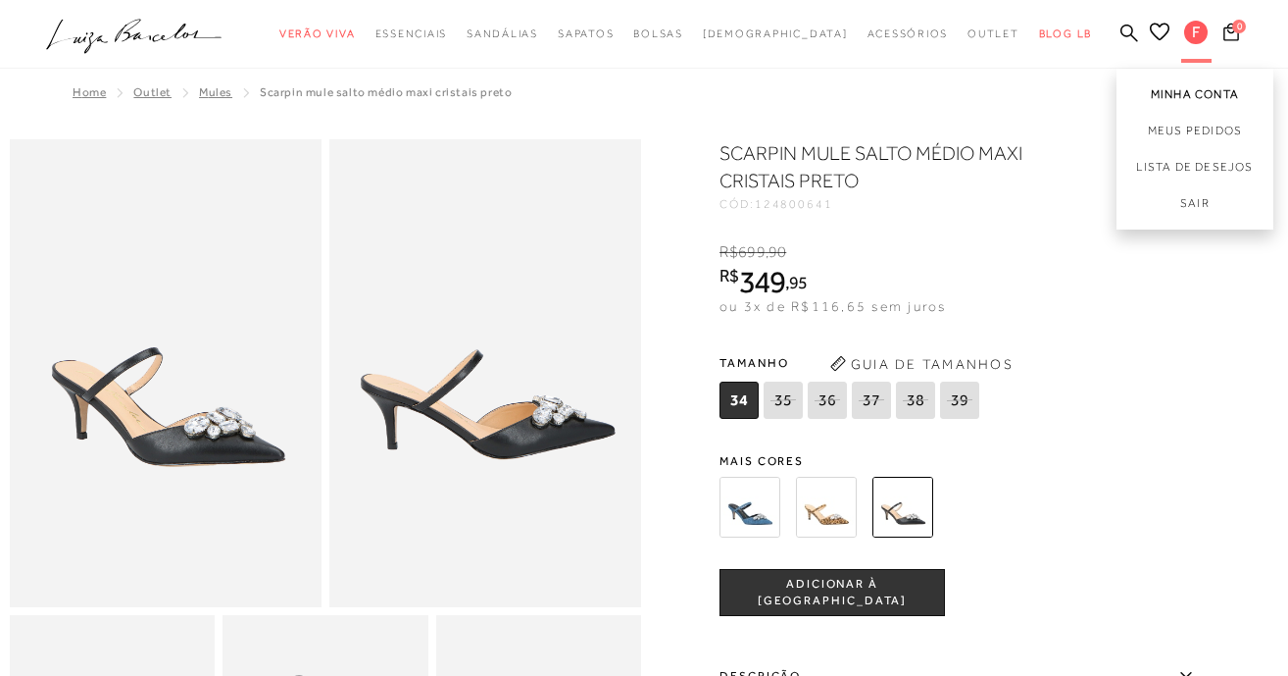
click at [1180, 85] on link "Minha Conta" at bounding box center [1195, 91] width 157 height 44
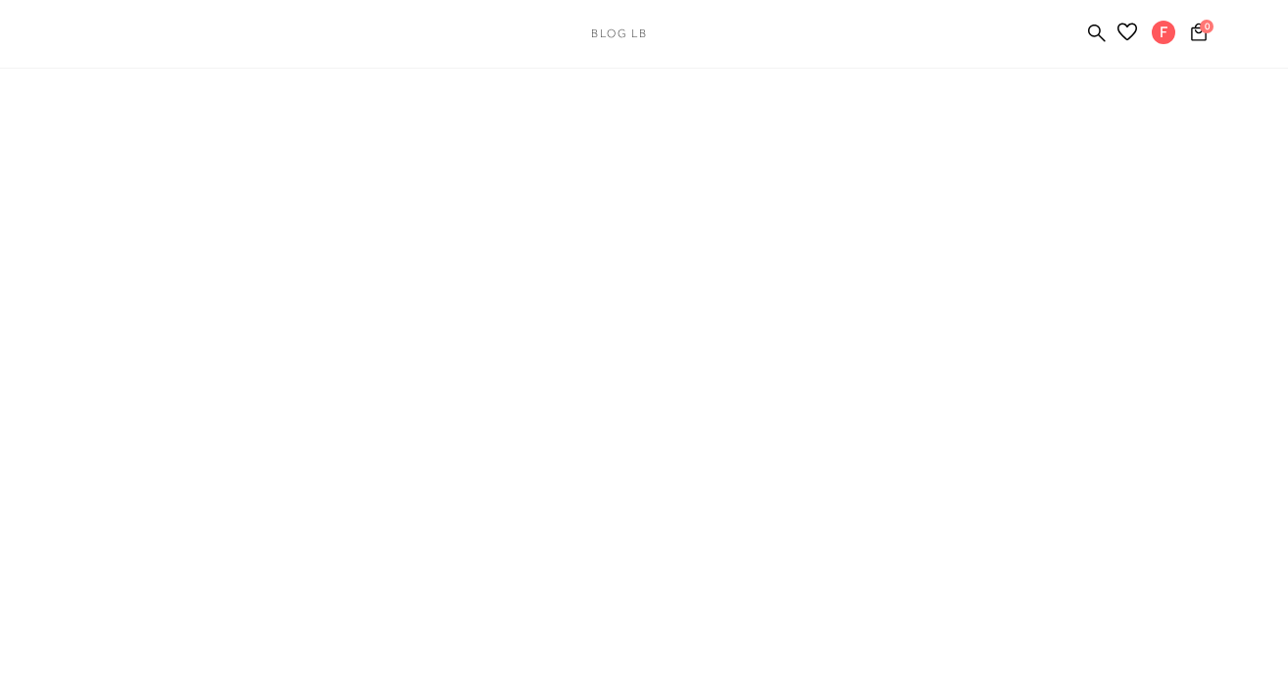
type input "[EMAIL_ADDRESS][DOMAIN_NAME]"
